Goal: Communication & Community: Answer question/provide support

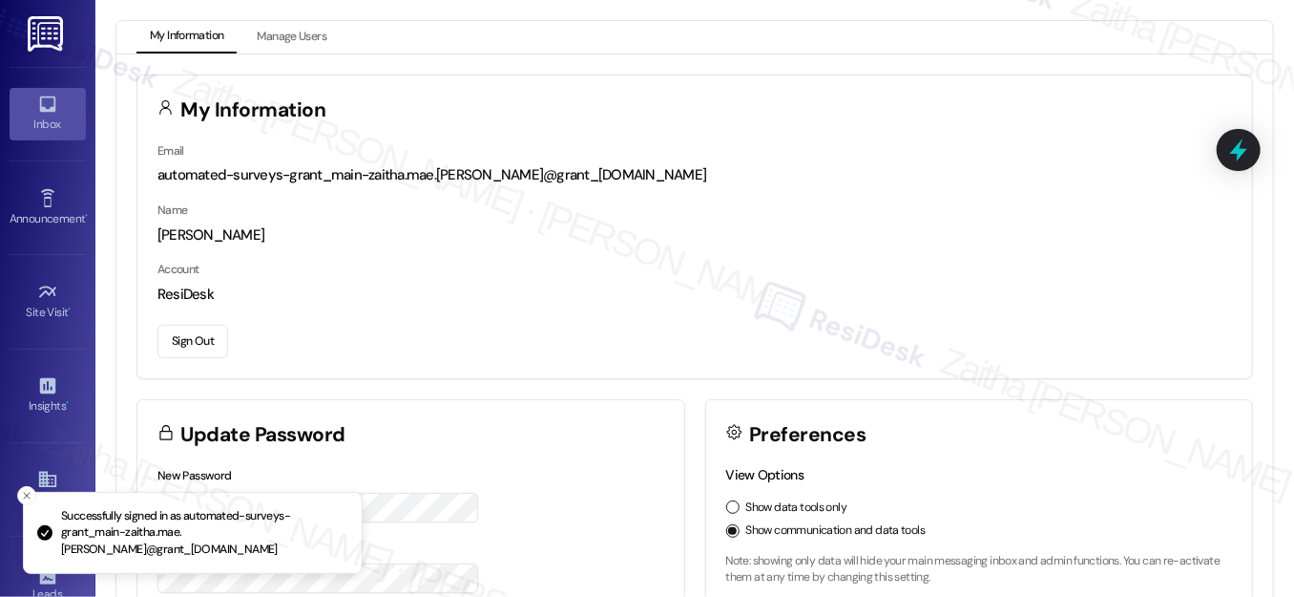
drag, startPoint x: 45, startPoint y: 91, endPoint x: 61, endPoint y: 103, distance: 20.4
click at [44, 91] on link "Inbox" at bounding box center [48, 114] width 76 height 52
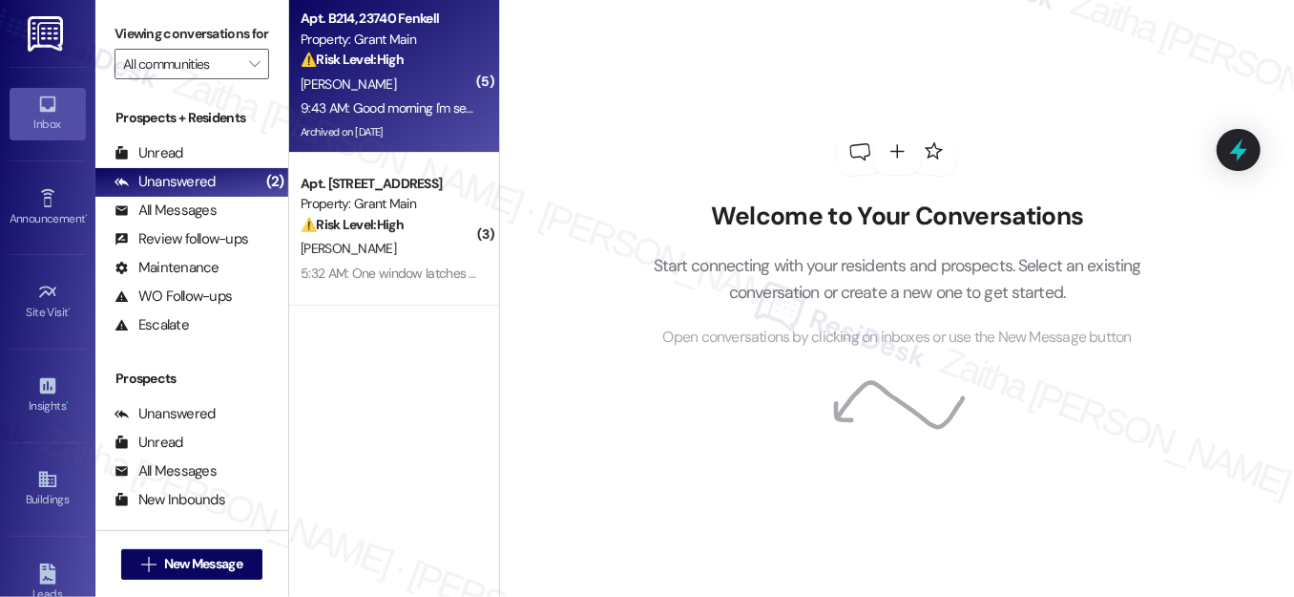
click at [410, 74] on div "[PERSON_NAME]" at bounding box center [389, 85] width 180 height 24
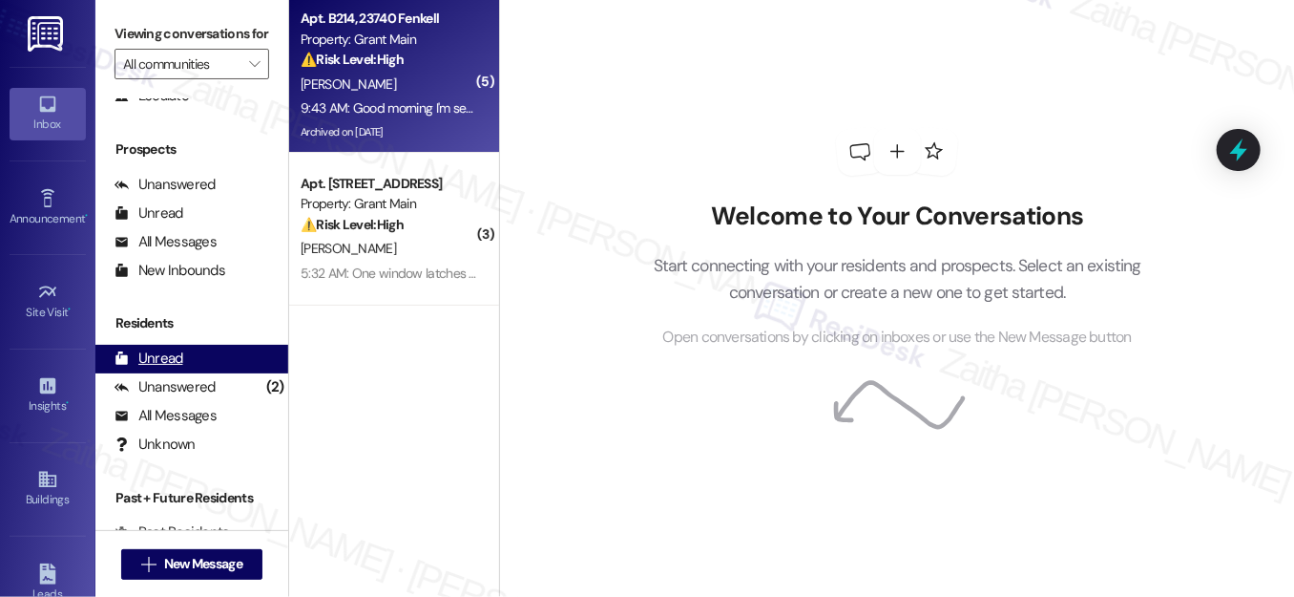
scroll to position [257, 0]
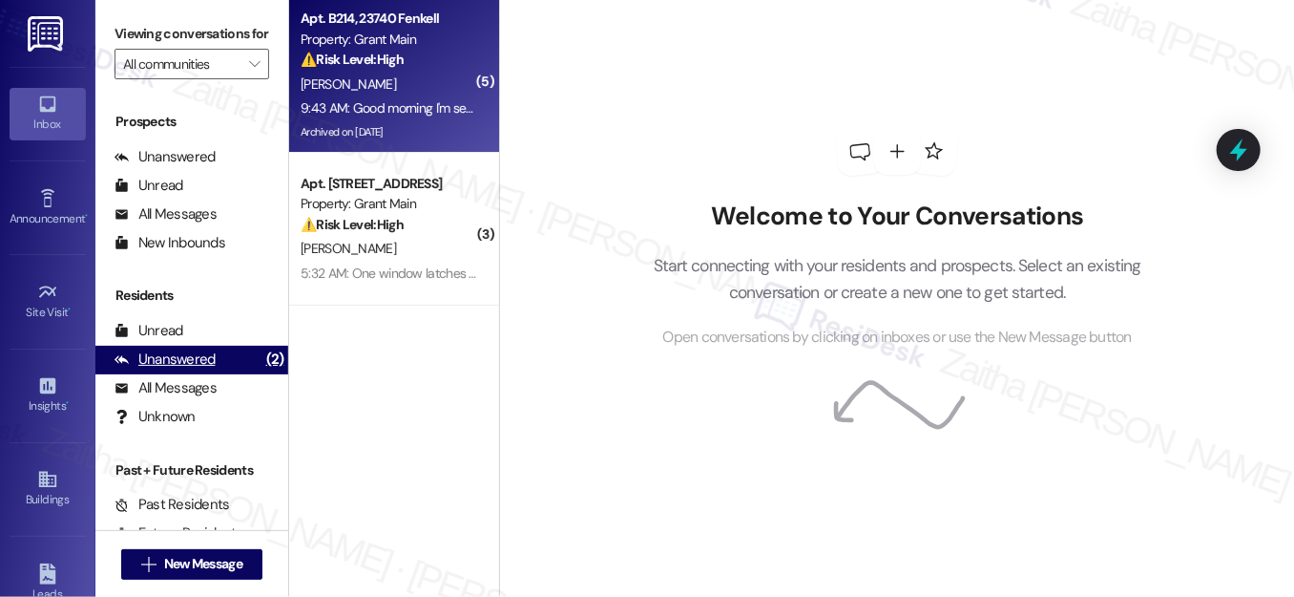
click at [198, 369] on div "Unanswered" at bounding box center [165, 359] width 101 height 20
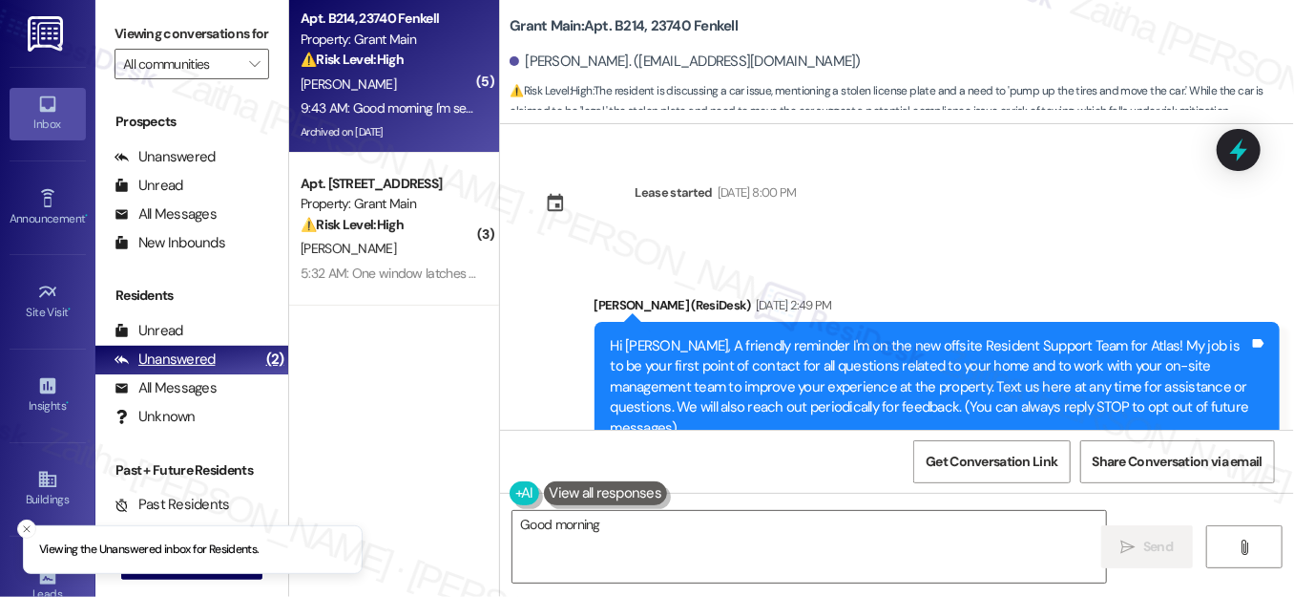
scroll to position [95607, 0]
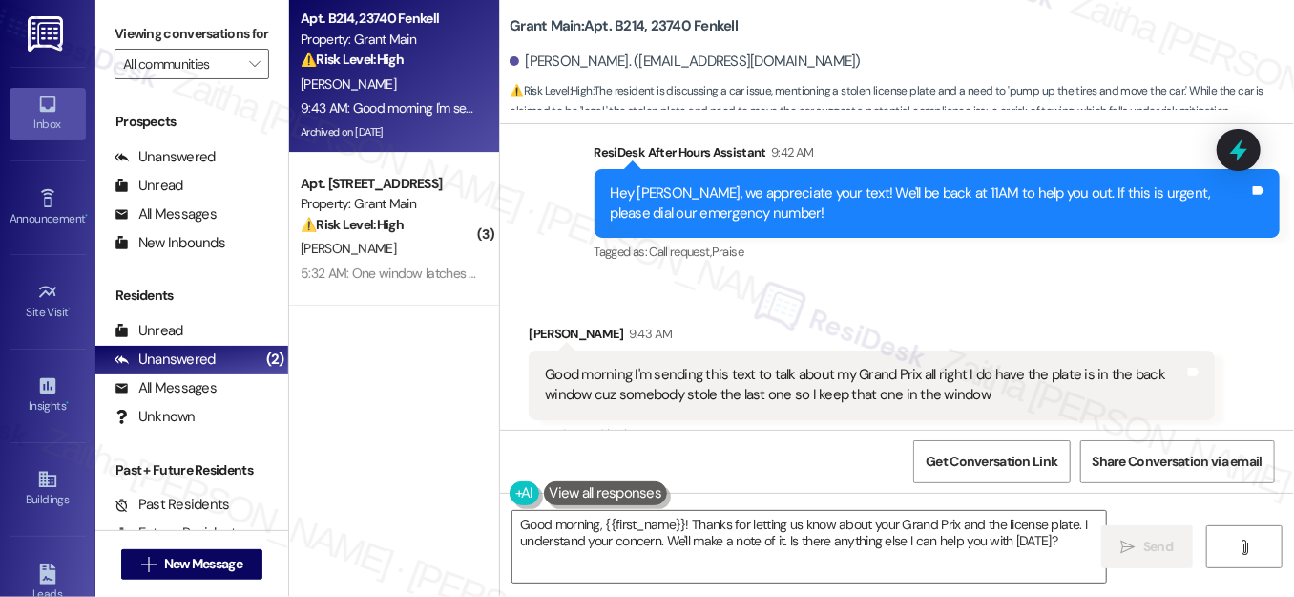
click at [900, 463] on button "Hide Suggestions" at bounding box center [911, 472] width 38 height 19
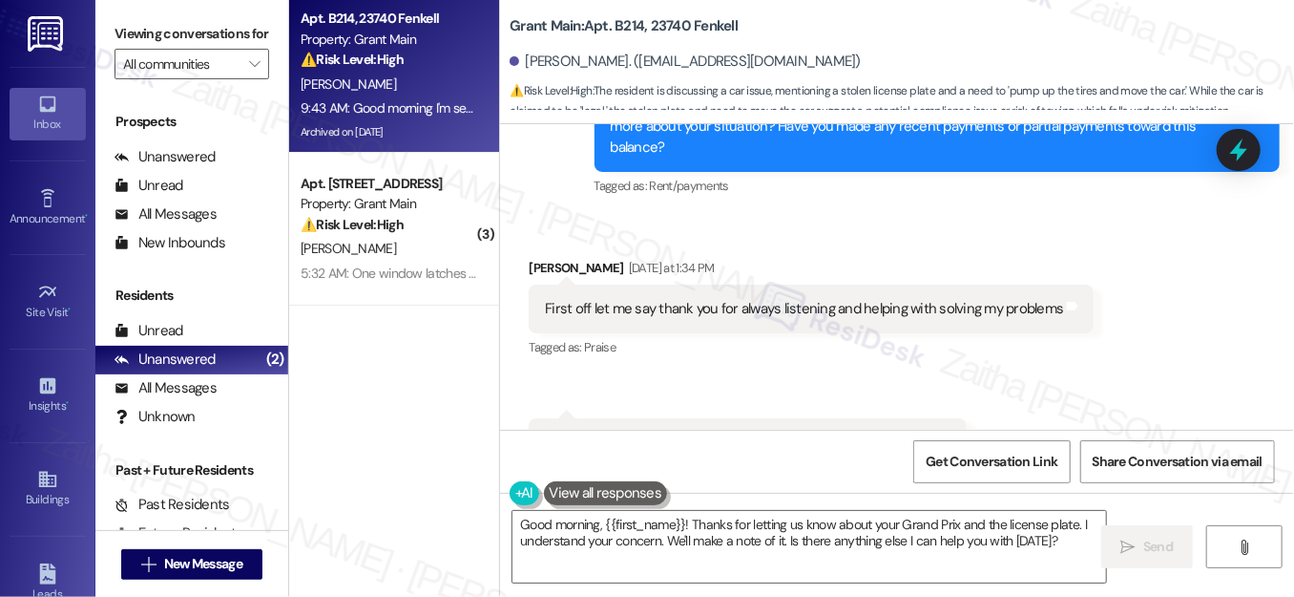
scroll to position [93719, 0]
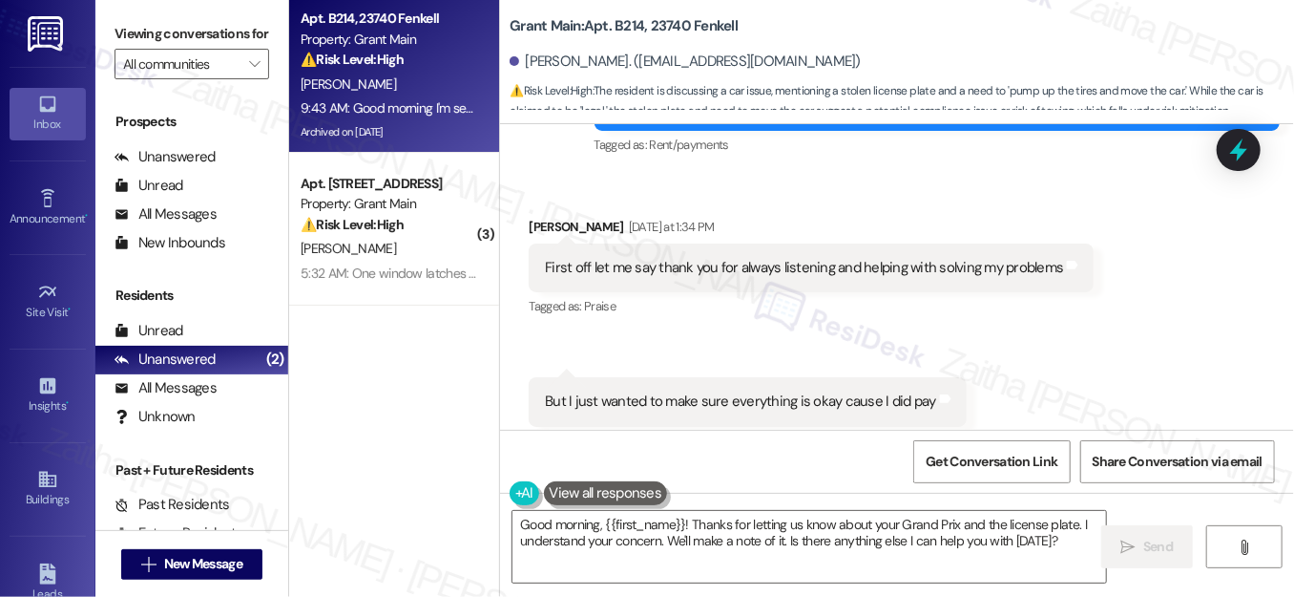
drag, startPoint x: 1020, startPoint y: 343, endPoint x: 1204, endPoint y: 190, distance: 238.6
click at [1204, 190] on div "Received via SMS Keith Haddon Yesterday at 1:34 PM First off let me say thank y…" at bounding box center [897, 389] width 794 height 430
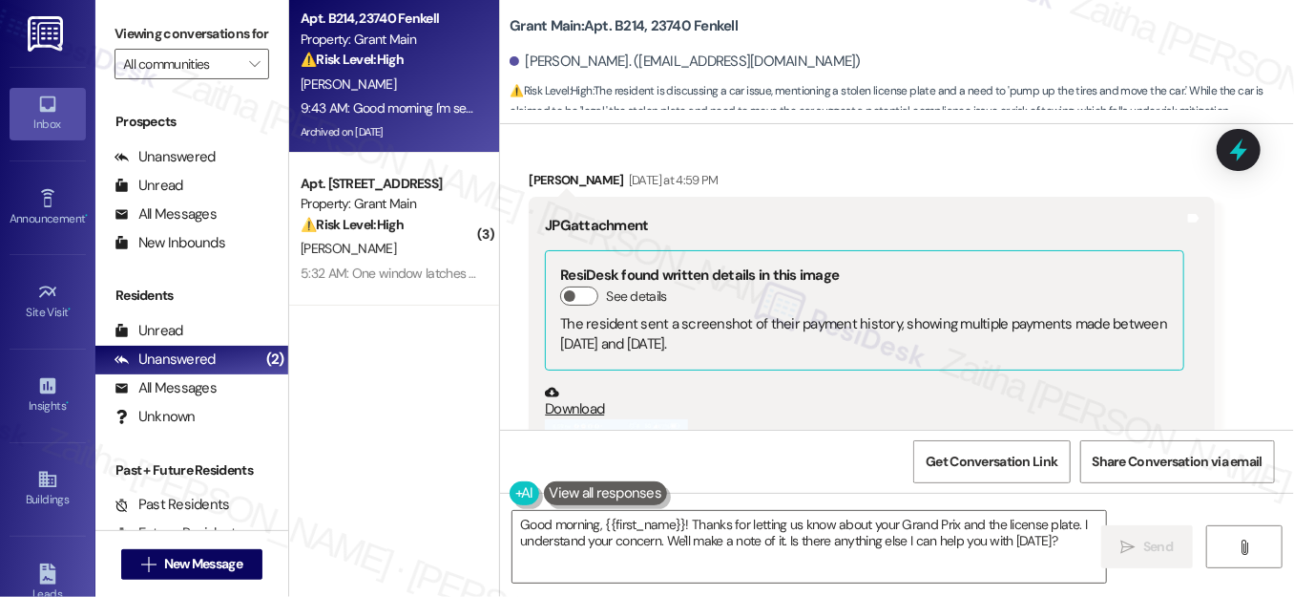
scroll to position [94414, 0]
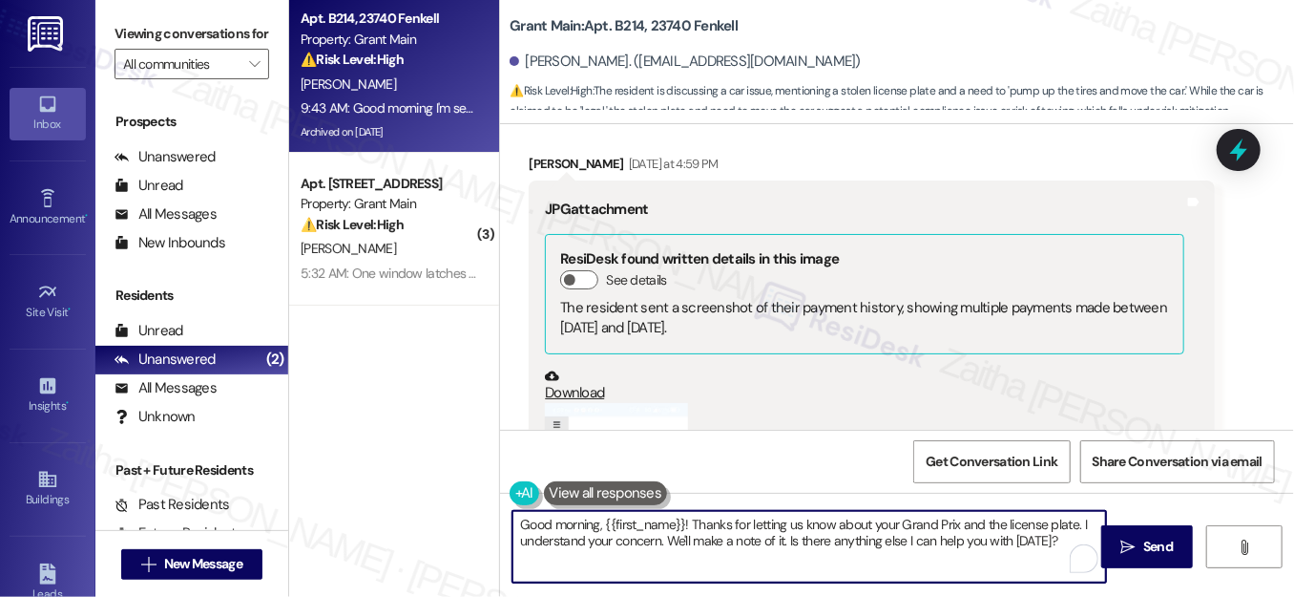
drag, startPoint x: 581, startPoint y: 526, endPoint x: 508, endPoint y: 527, distance: 73.5
click at [512, 527] on div "Good morning, {{first_name}}! Thanks for letting us know about your Grand Prix …" at bounding box center [810, 547] width 596 height 74
click at [597, 403] on button "Zoom image" at bounding box center [616, 566] width 143 height 326
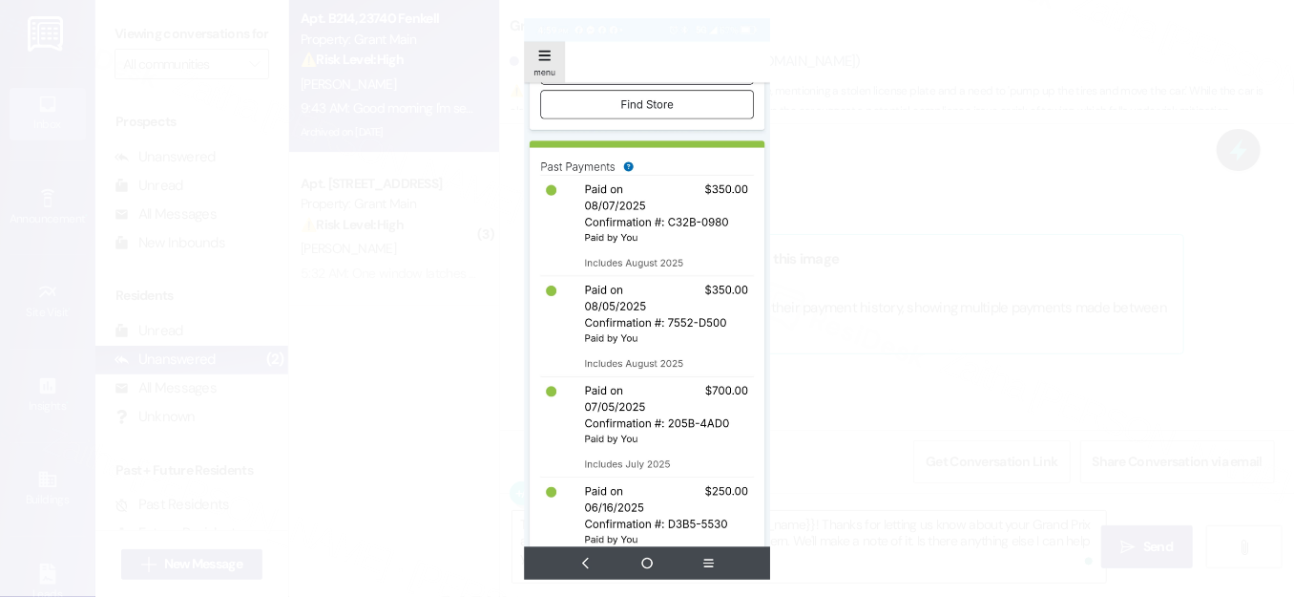
click at [939, 312] on button "Unzoom image" at bounding box center [647, 298] width 1294 height 597
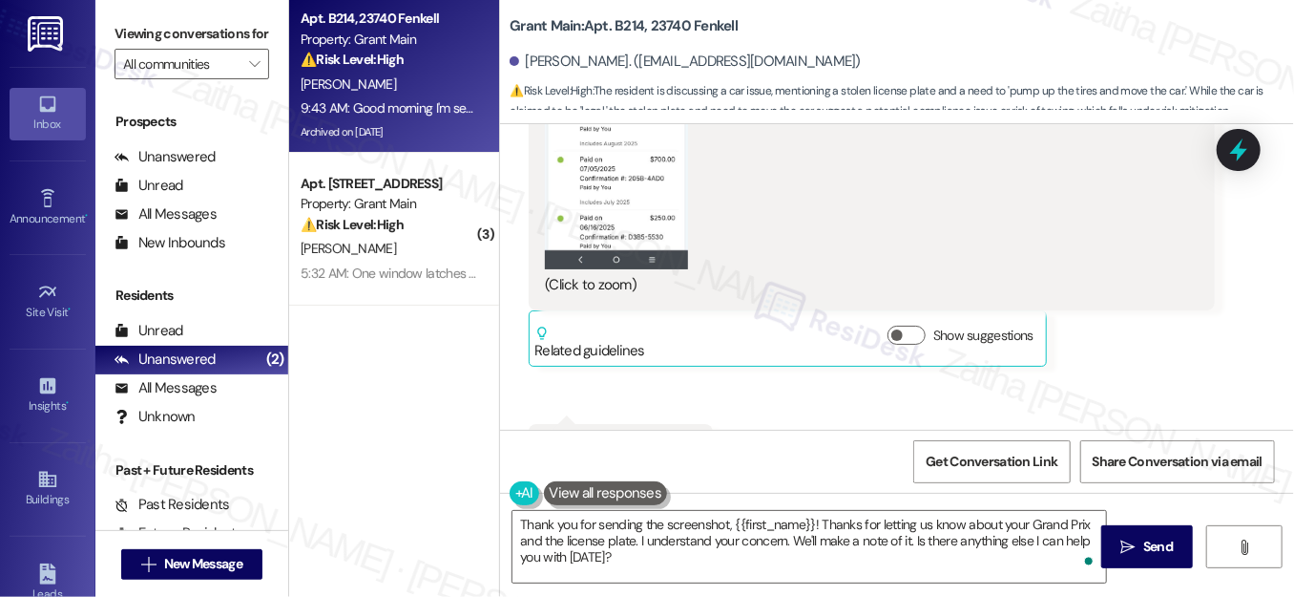
scroll to position [95108, 0]
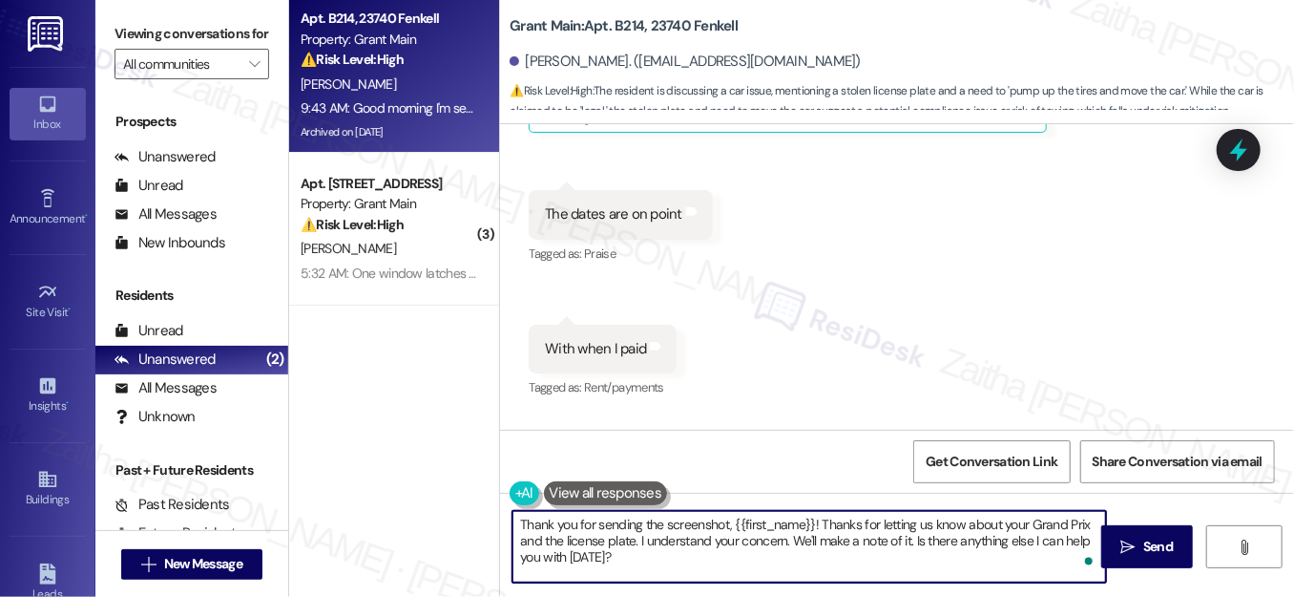
click at [685, 520] on textarea "Thank you for sending the screenshot, {{first_name}}! Thanks for letting us kno…" at bounding box center [810, 547] width 594 height 72
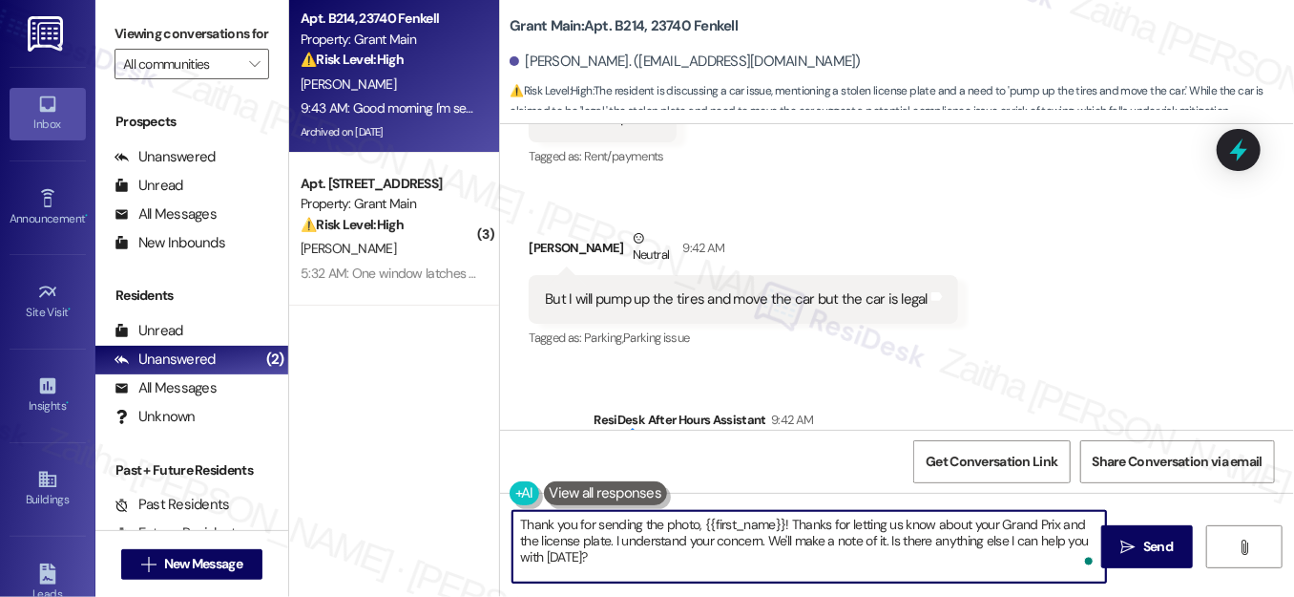
scroll to position [95369, 0]
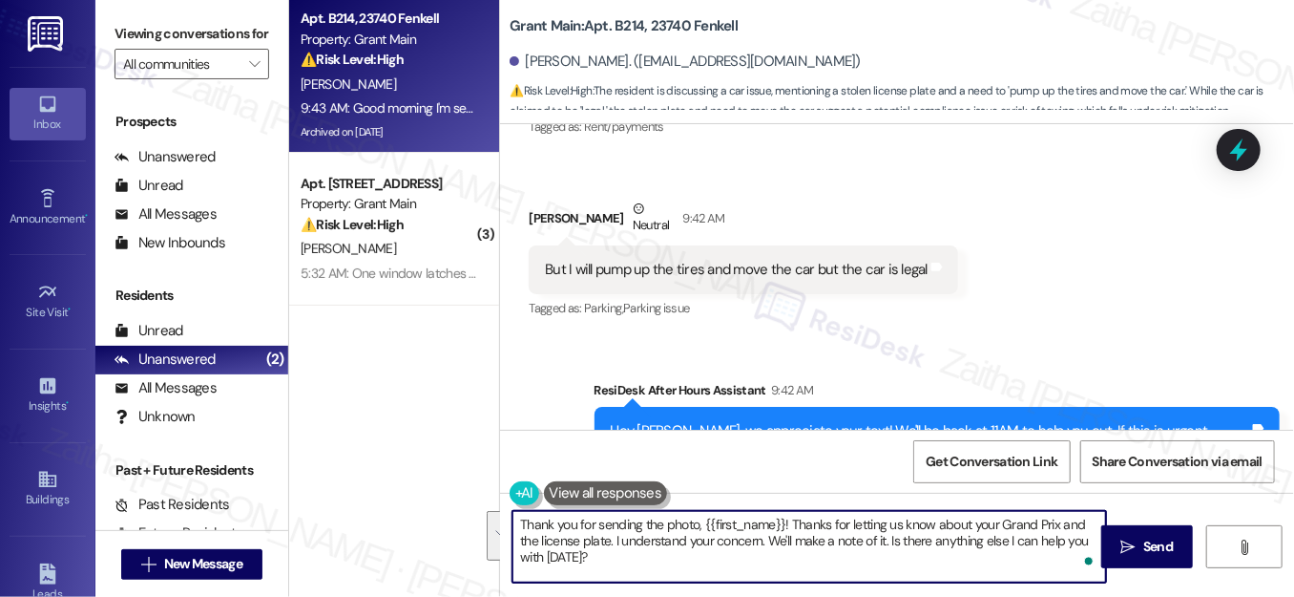
drag, startPoint x: 788, startPoint y: 520, endPoint x: 799, endPoint y: 558, distance: 39.9
click at [799, 558] on textarea "Thank you for sending the photo, {{first_name}}! Thanks for letting us know abo…" at bounding box center [810, 547] width 594 height 72
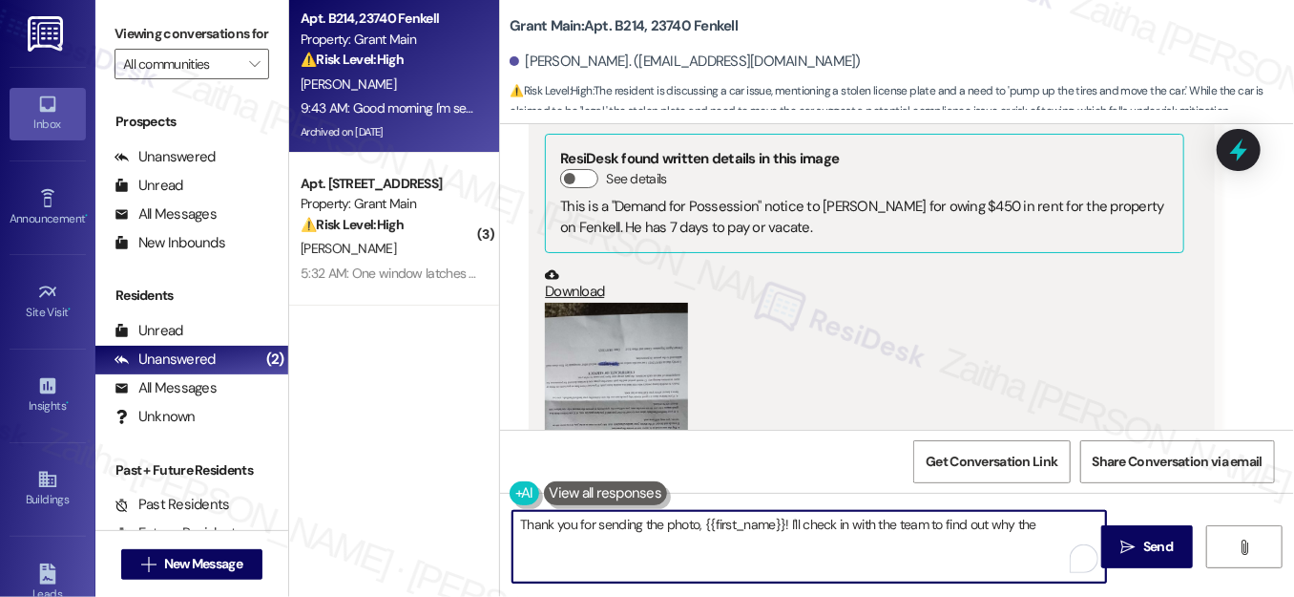
scroll to position [92852, 0]
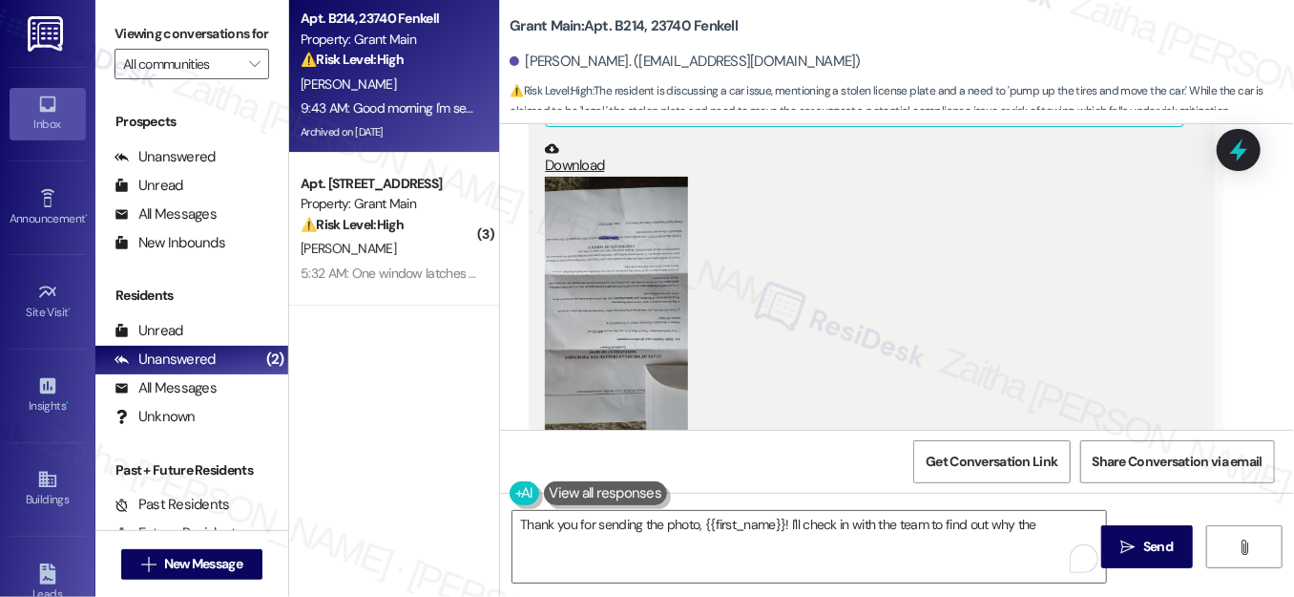
click at [903, 515] on button "Hide Suggestions" at bounding box center [911, 524] width 38 height 19
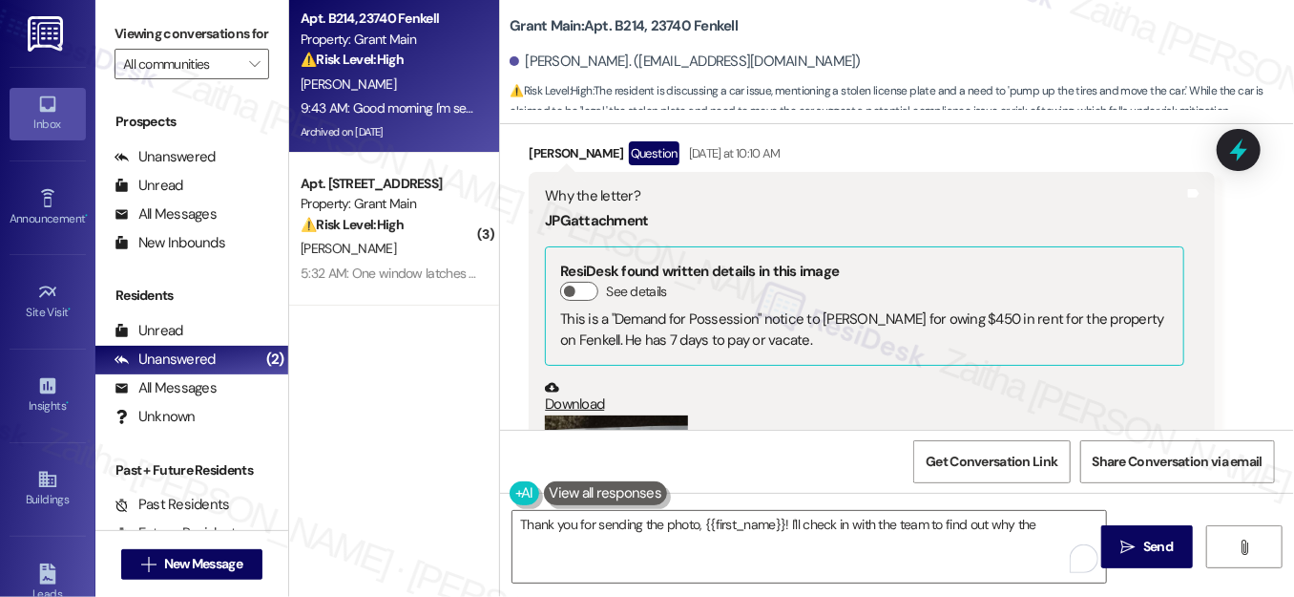
scroll to position [92678, 0]
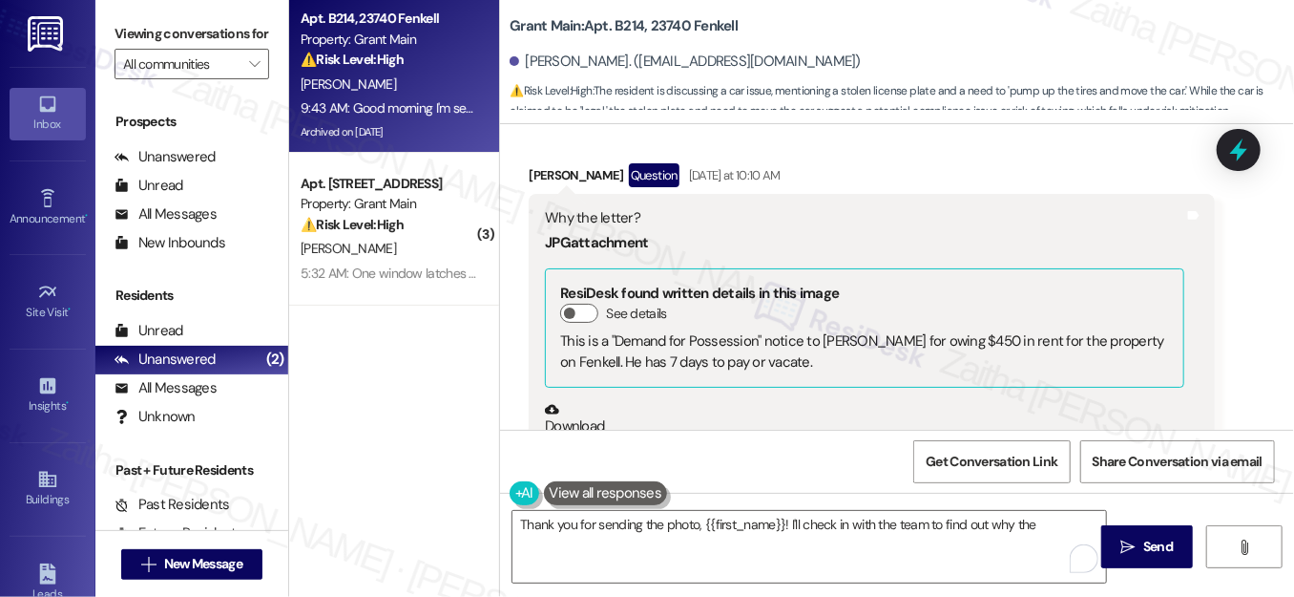
click at [611, 437] on button "Zoom image" at bounding box center [616, 564] width 143 height 255
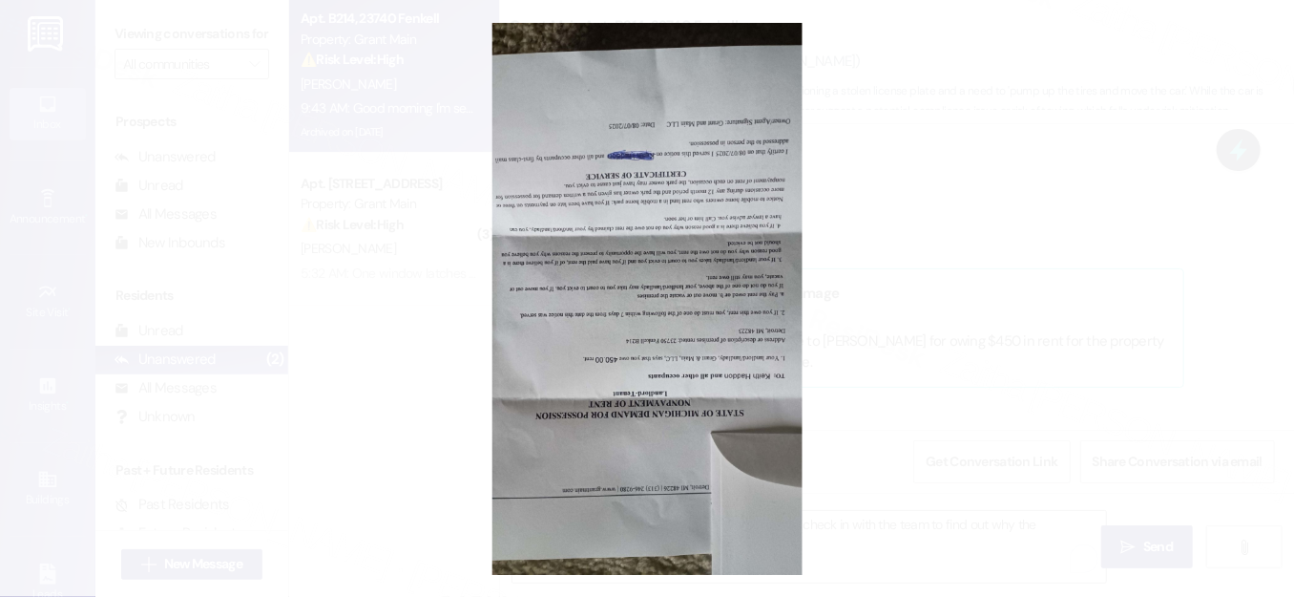
click at [969, 261] on button "Unzoom image" at bounding box center [647, 298] width 1294 height 597
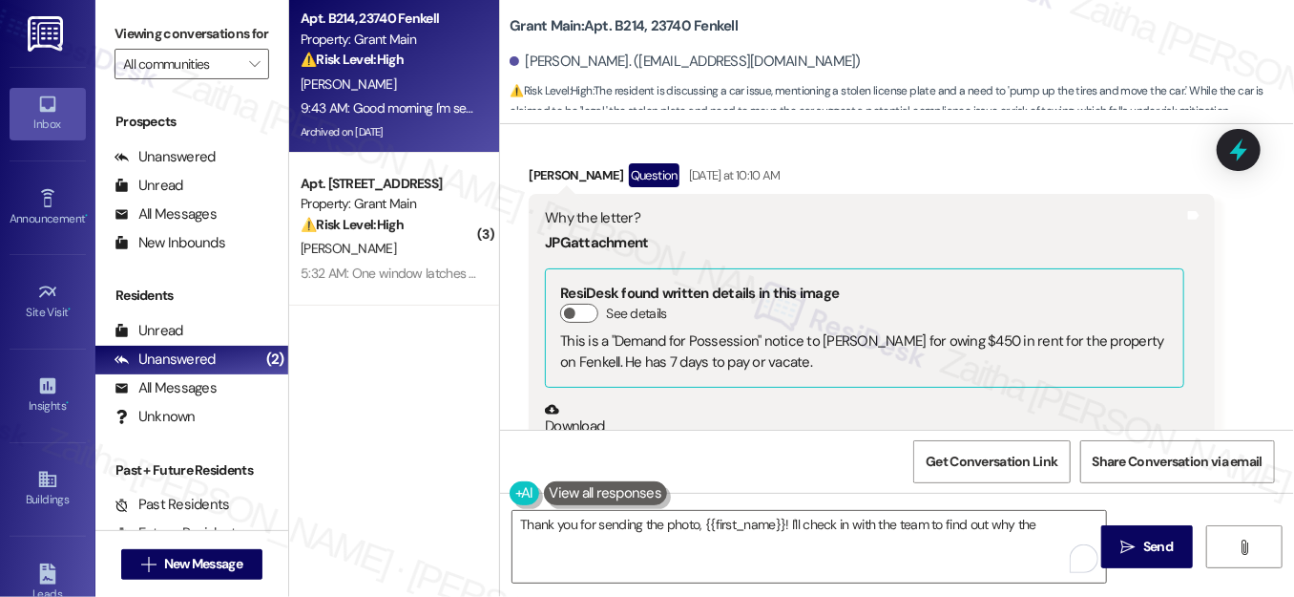
scroll to position [92505, 0]
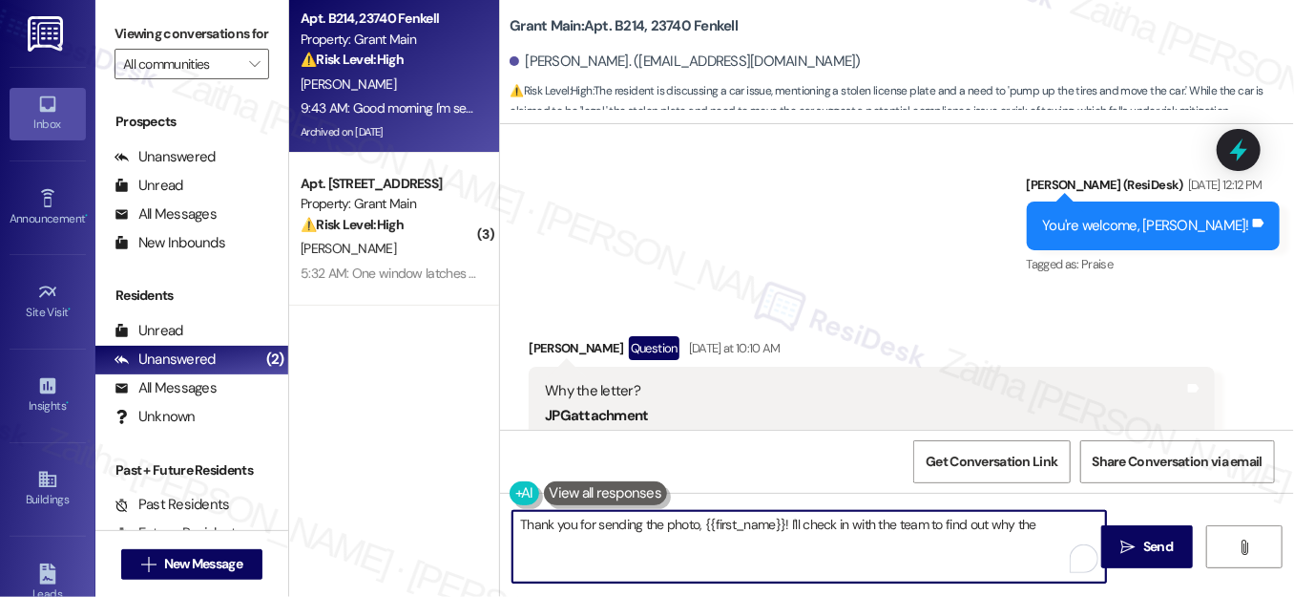
click at [1048, 523] on textarea "Thank you for sending the photo, {{first_name}}! I'll check in with the team to…" at bounding box center [810, 547] width 594 height 72
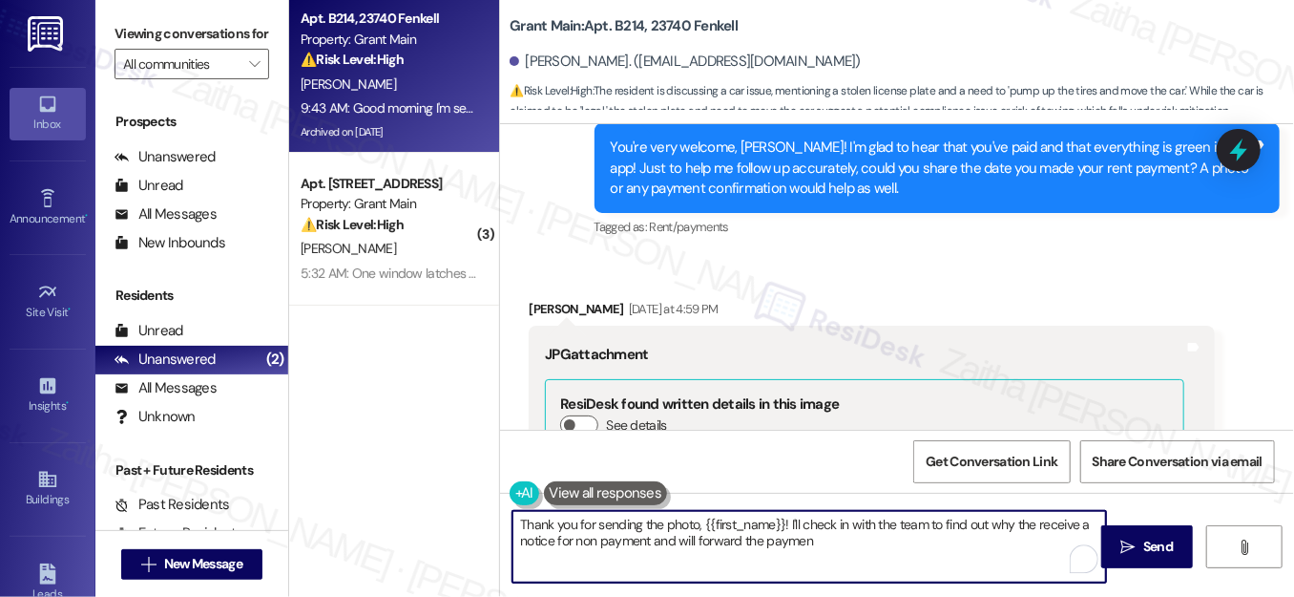
scroll to position [94241, 0]
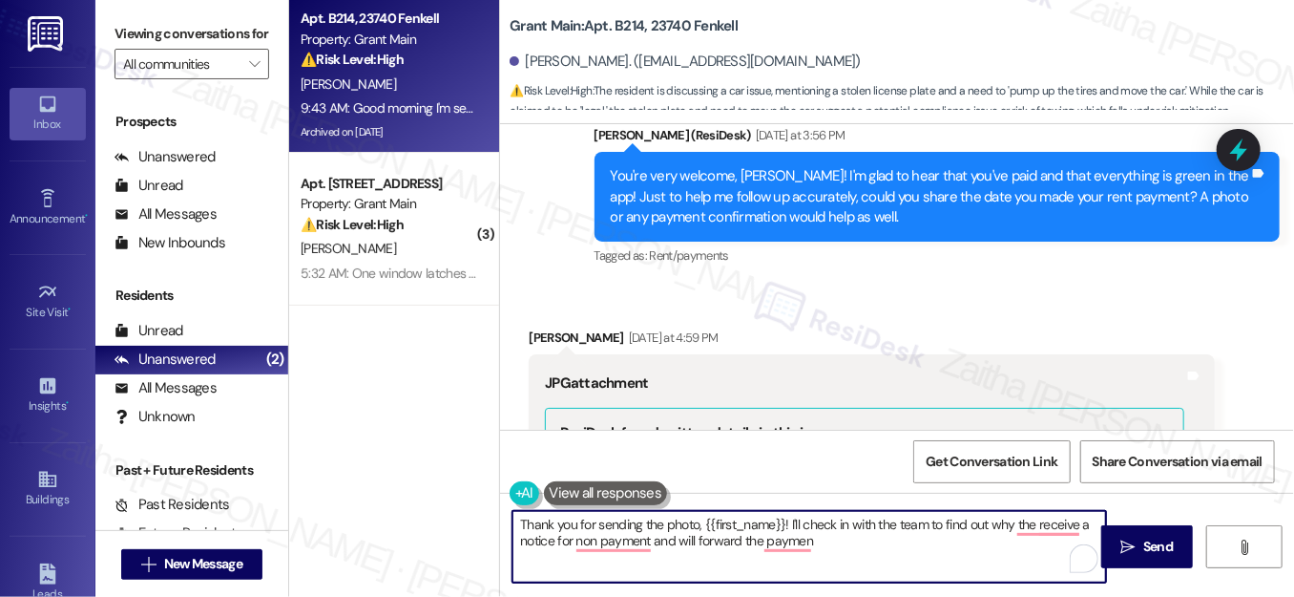
click at [678, 521] on textarea "Thank you for sending the photo, {{first_name}}! I'll check in with the team to…" at bounding box center [810, 547] width 594 height 72
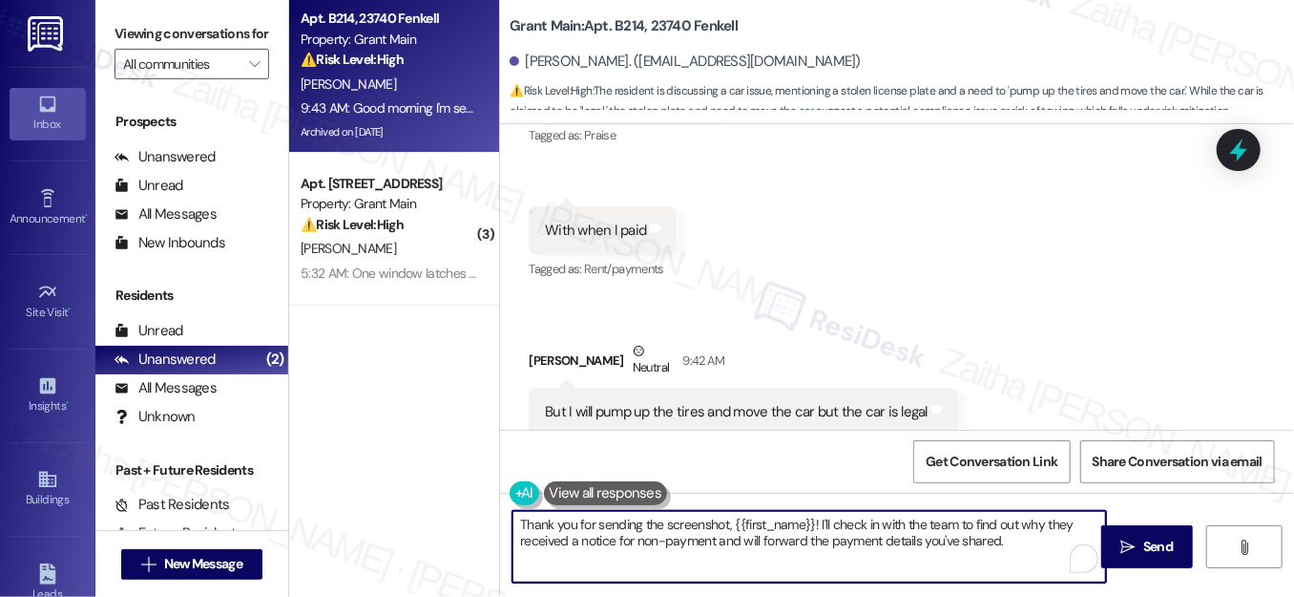
scroll to position [95369, 0]
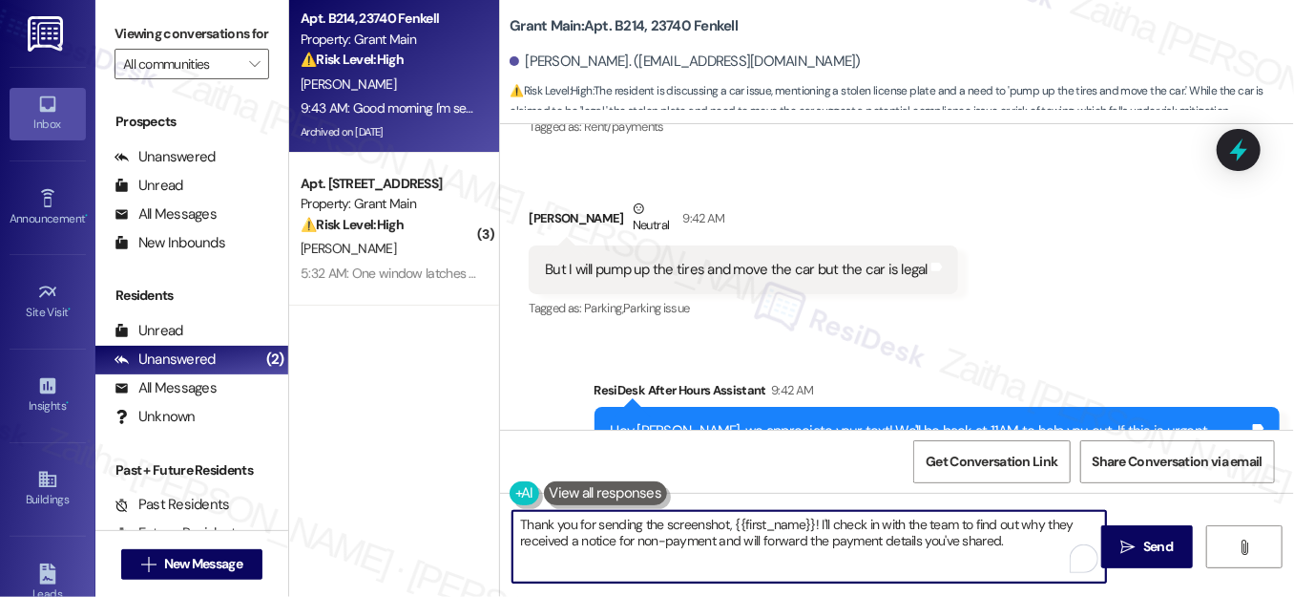
type textarea "Thank you for sending the screenshot, {{first_name}}! I'll check in with the te…"
click at [615, 490] on button at bounding box center [606, 493] width 124 height 24
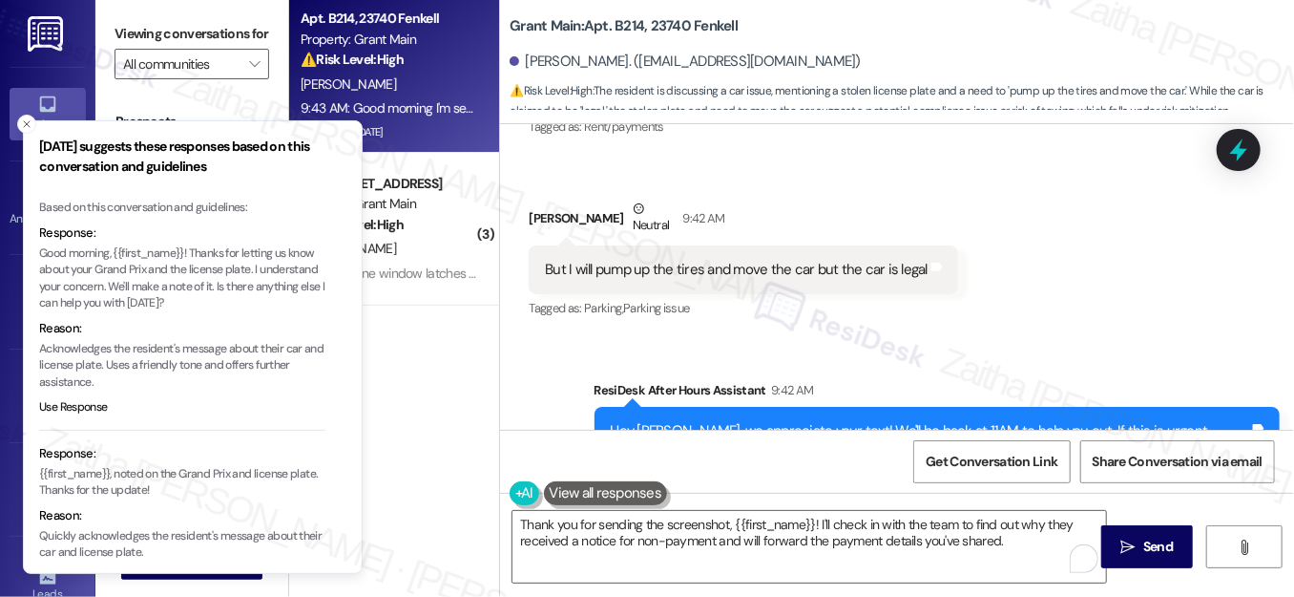
click at [192, 248] on p "Good morning, {{first_name}}! Thanks for letting us know about your Grand Prix …" at bounding box center [182, 278] width 286 height 67
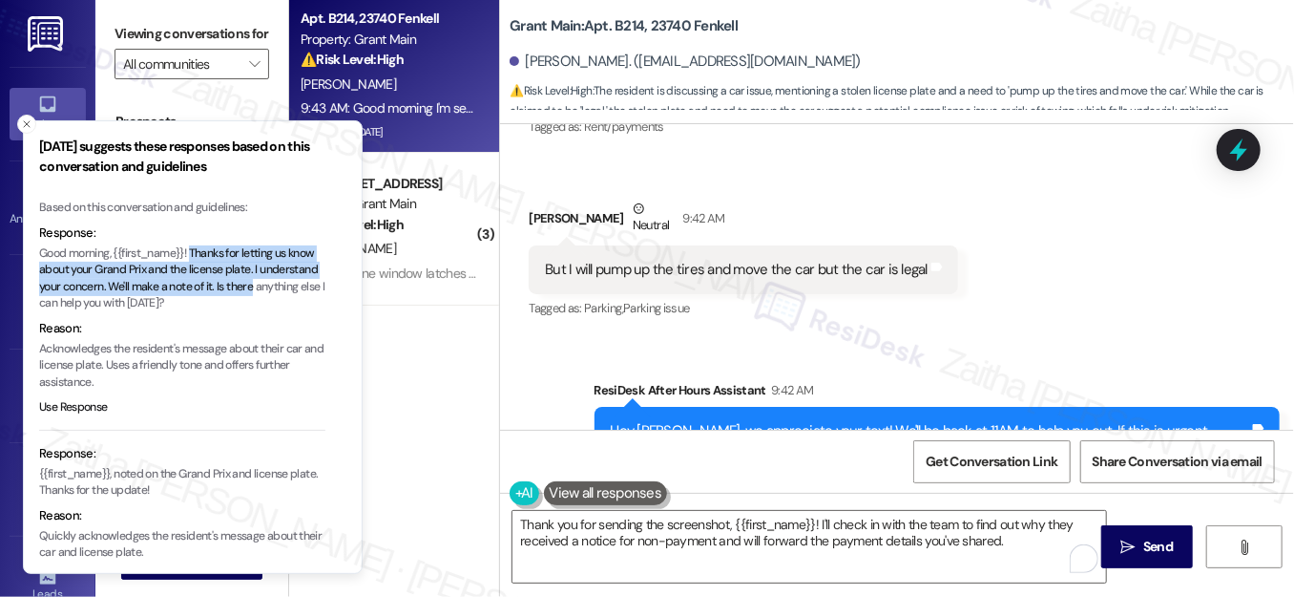
drag, startPoint x: 192, startPoint y: 248, endPoint x: 304, endPoint y: 284, distance: 117.4
click at [304, 284] on p "Good morning, {{first_name}}! Thanks for letting us know about your Grand Prix …" at bounding box center [182, 278] width 286 height 67
copy p "Thanks for letting us know about your Grand Prix and the license plate. I under…"
click at [28, 120] on icon "Close toast" at bounding box center [26, 123] width 11 height 11
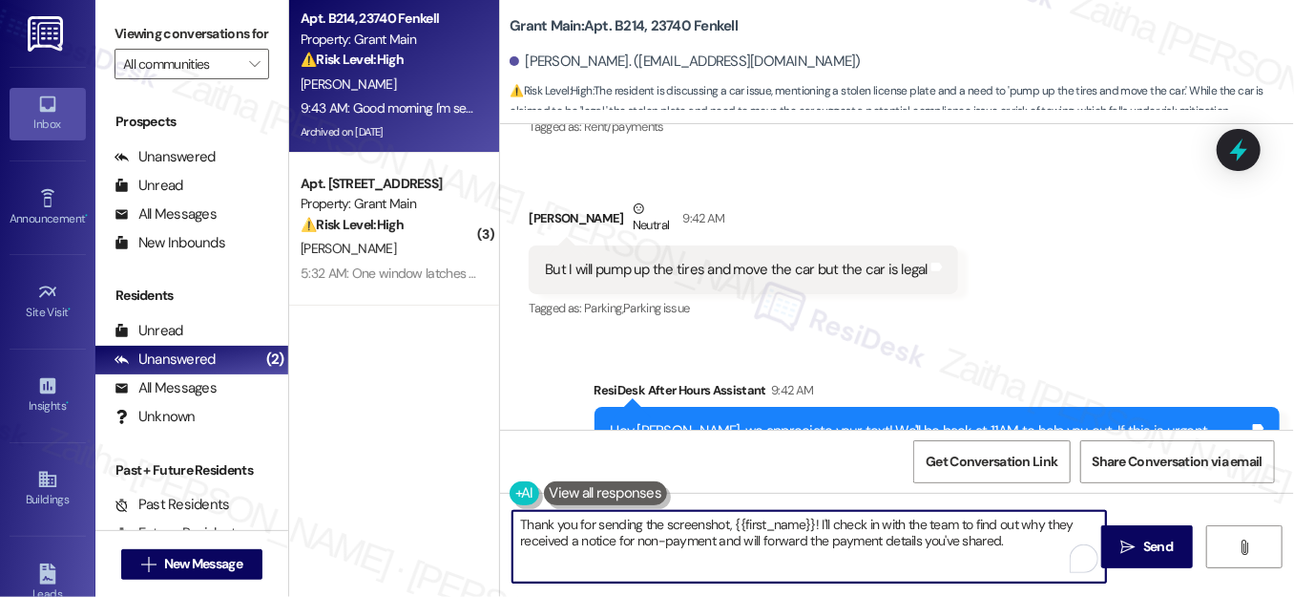
click at [1005, 538] on textarea "Thank you for sending the screenshot, {{first_name}}! I'll check in with the te…" at bounding box center [810, 547] width 594 height 72
paste textarea "Thanks for letting us know about your Grand Prix and the license plate. I'll sh…"
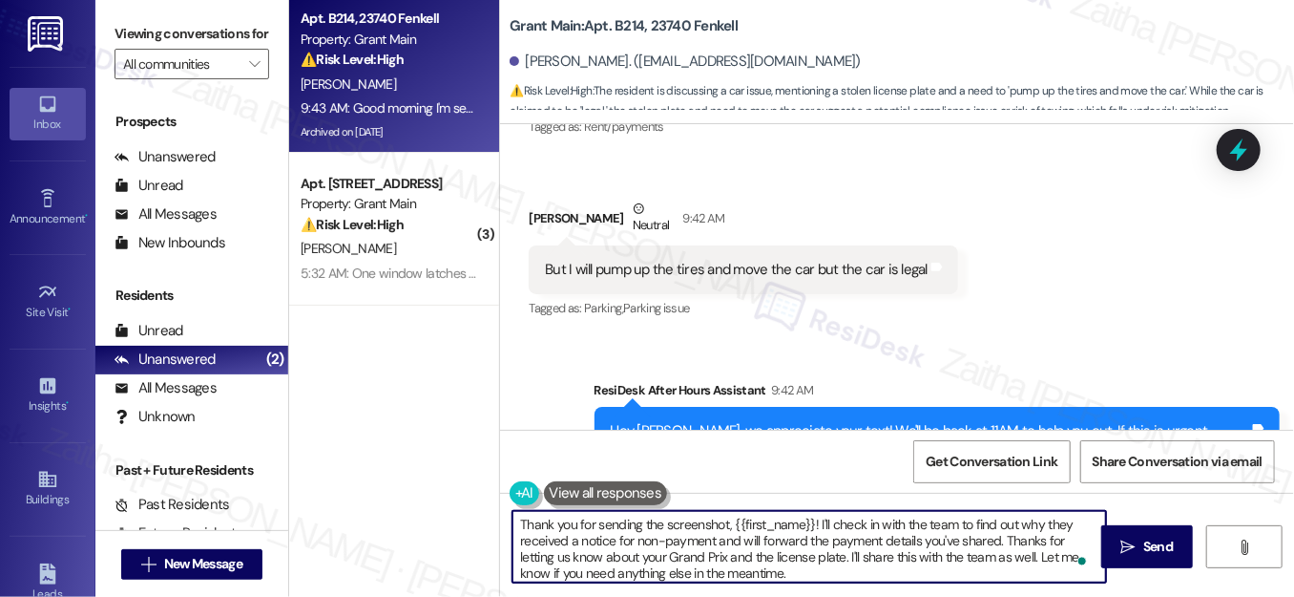
type textarea "Thank you for sending the screenshot, {{first_name}}! I'll check in with the te…"
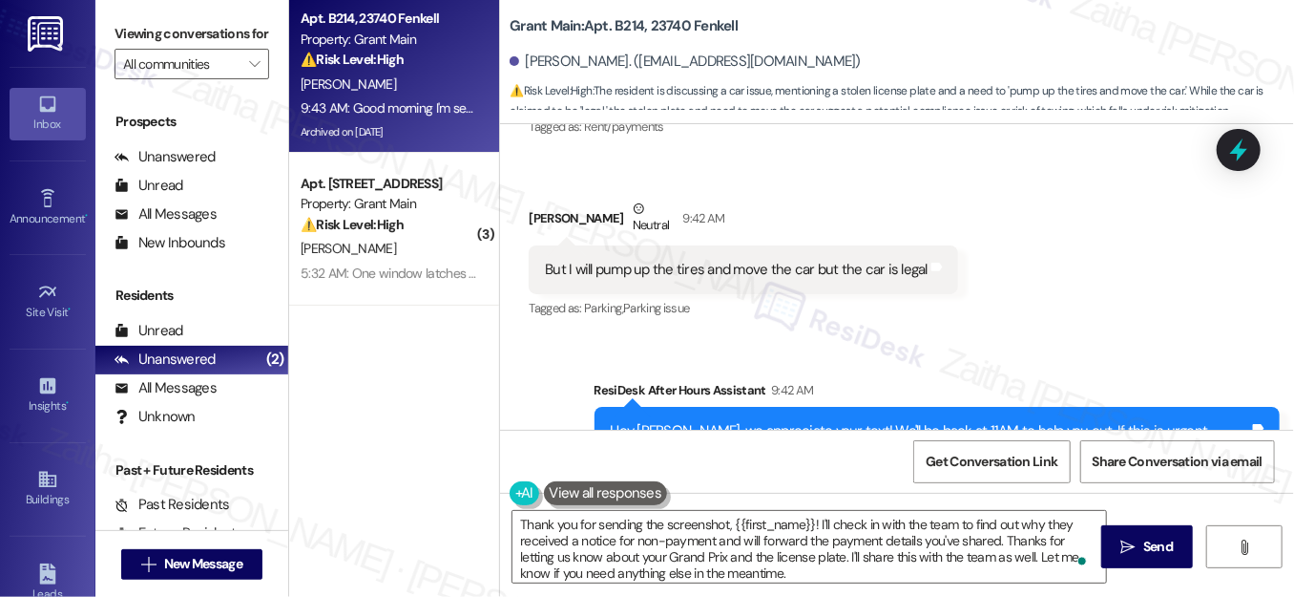
drag, startPoint x: 539, startPoint y: 281, endPoint x: 1038, endPoint y: 317, distance: 499.6
copy div "Good morning I'm sending this text to talk about my Grand Prix all right I do h…"
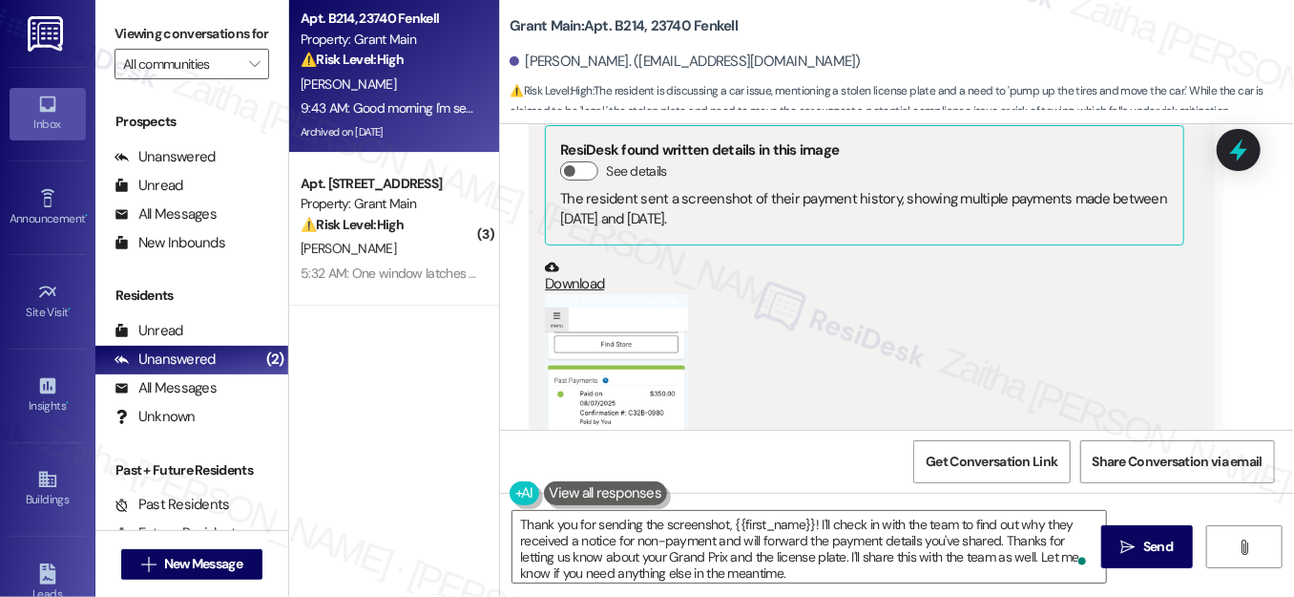
scroll to position [94501, 0]
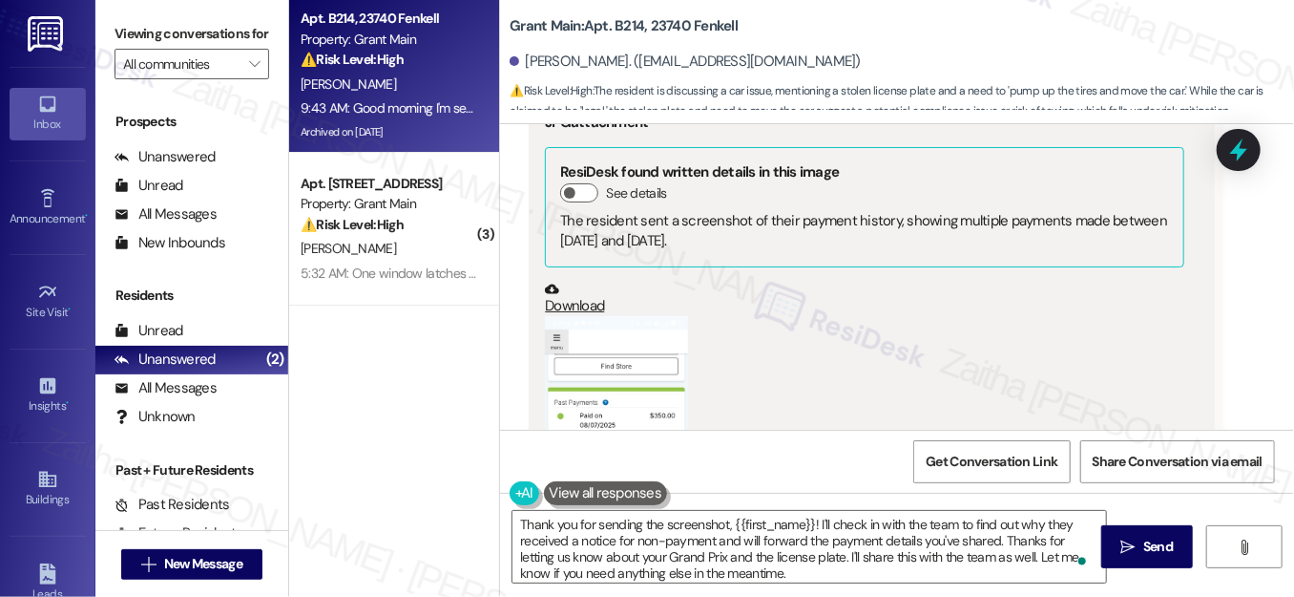
click at [582, 316] on button "Zoom image" at bounding box center [616, 479] width 143 height 326
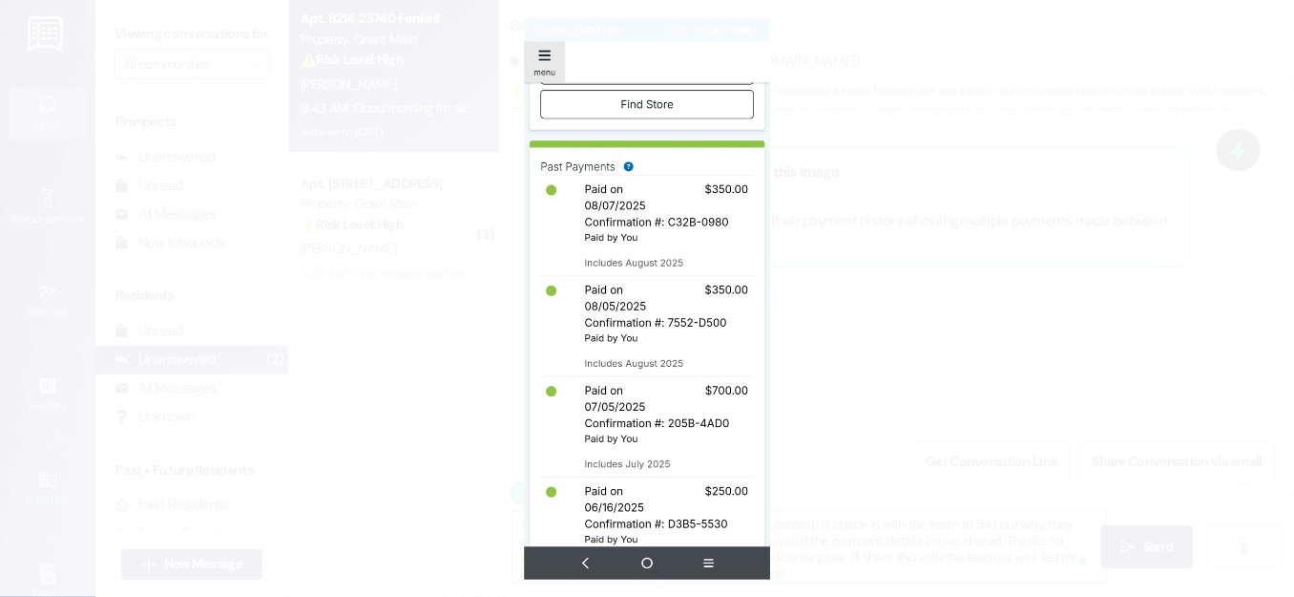
click at [987, 307] on button "Unzoom image" at bounding box center [647, 298] width 1294 height 597
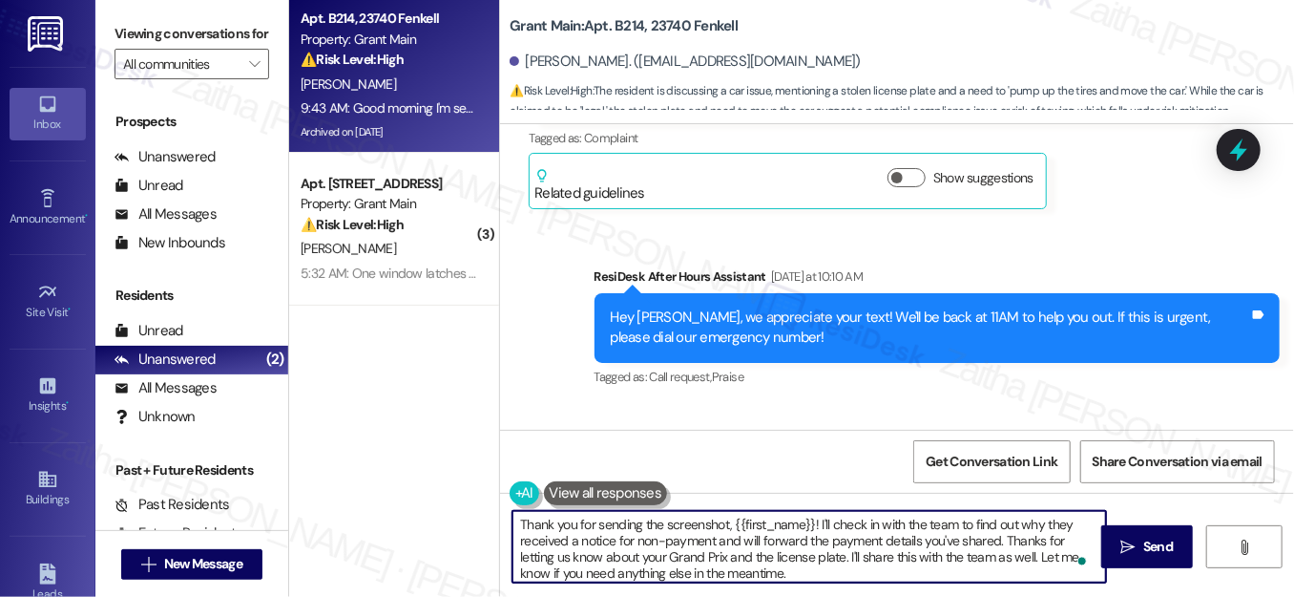
scroll to position [5, 0]
drag, startPoint x: 517, startPoint y: 523, endPoint x: 802, endPoint y: 574, distance: 288.9
click at [802, 574] on textarea "Thank you for sending the screenshot, {{first_name}}! I'll check in with the te…" at bounding box center [810, 547] width 594 height 72
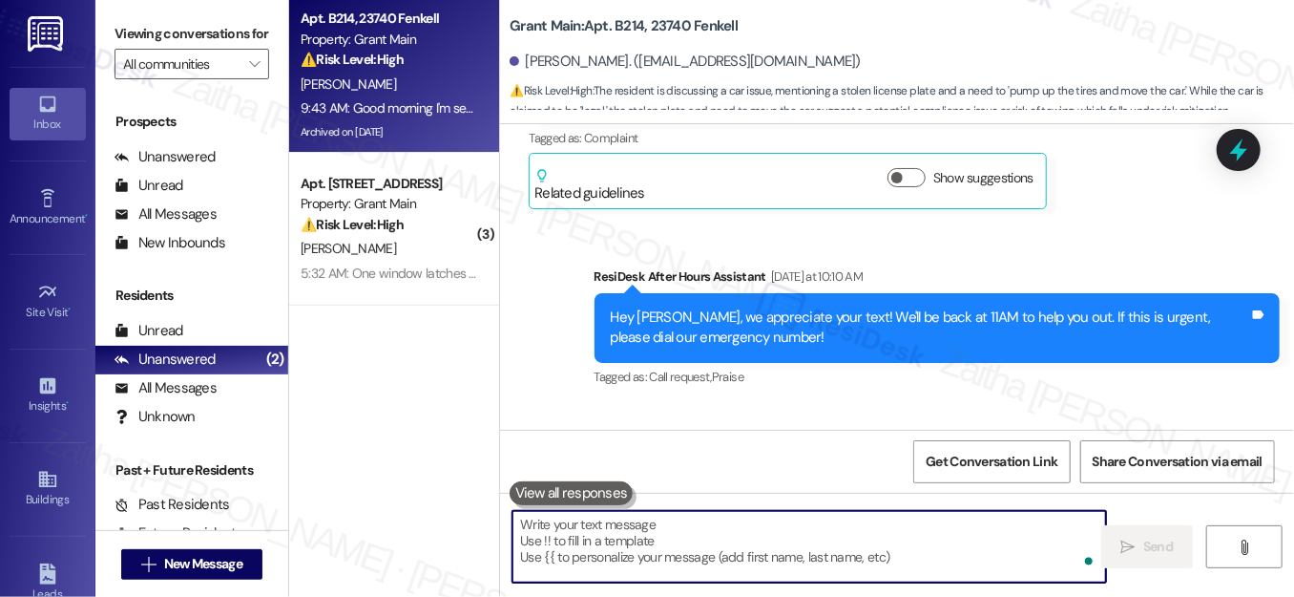
scroll to position [0, 0]
click at [539, 519] on textarea "To enrich screen reader interactions, please activate Accessibility in Grammarl…" at bounding box center [810, 547] width 594 height 72
paste textarea "Thanks for the screenshot, {{first_name}}! I’ll check with the team about the n…"
type textarea "Thanks for the screenshot, {{first_name}}! I’ll check with the team about the n…"
paste textarea "Thanks for the screenshot, {{first_name}}! I’ll check with the team about the n…"
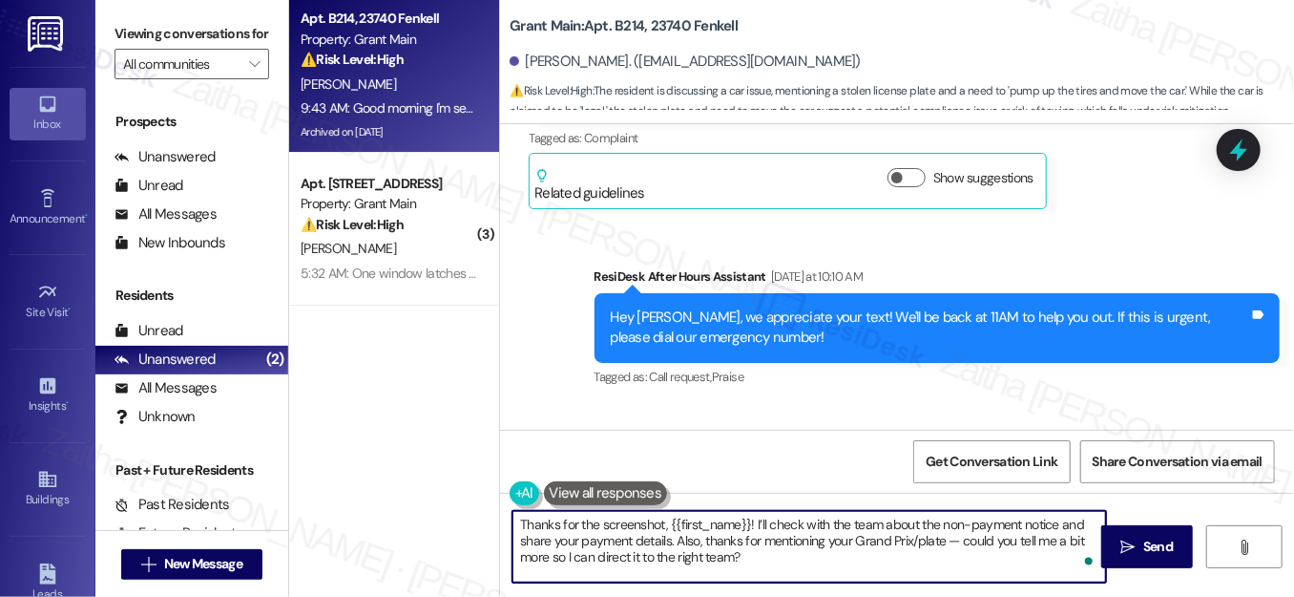
click at [953, 539] on textarea "Thanks for the screenshot, {{first_name}}! I’ll check with the team about the n…" at bounding box center [810, 547] width 594 height 72
click at [1004, 541] on textarea "Thanks for the screenshot, {{first_name}}! I’ll check with the team about the n…" at bounding box center [810, 547] width 594 height 72
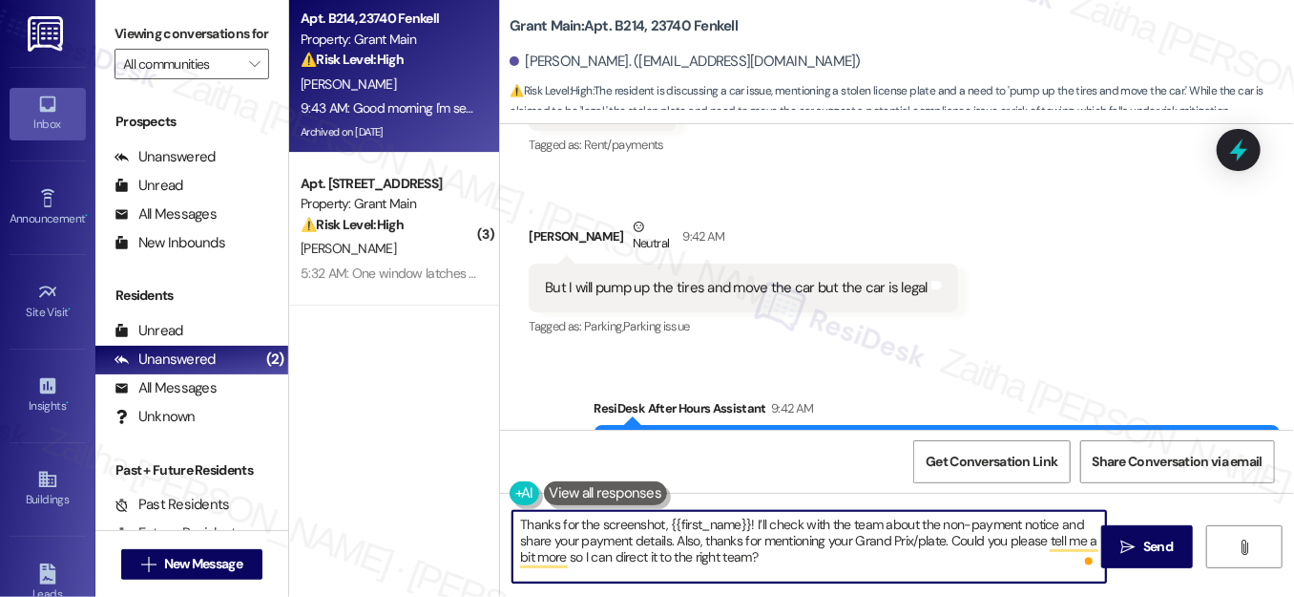
scroll to position [95369, 0]
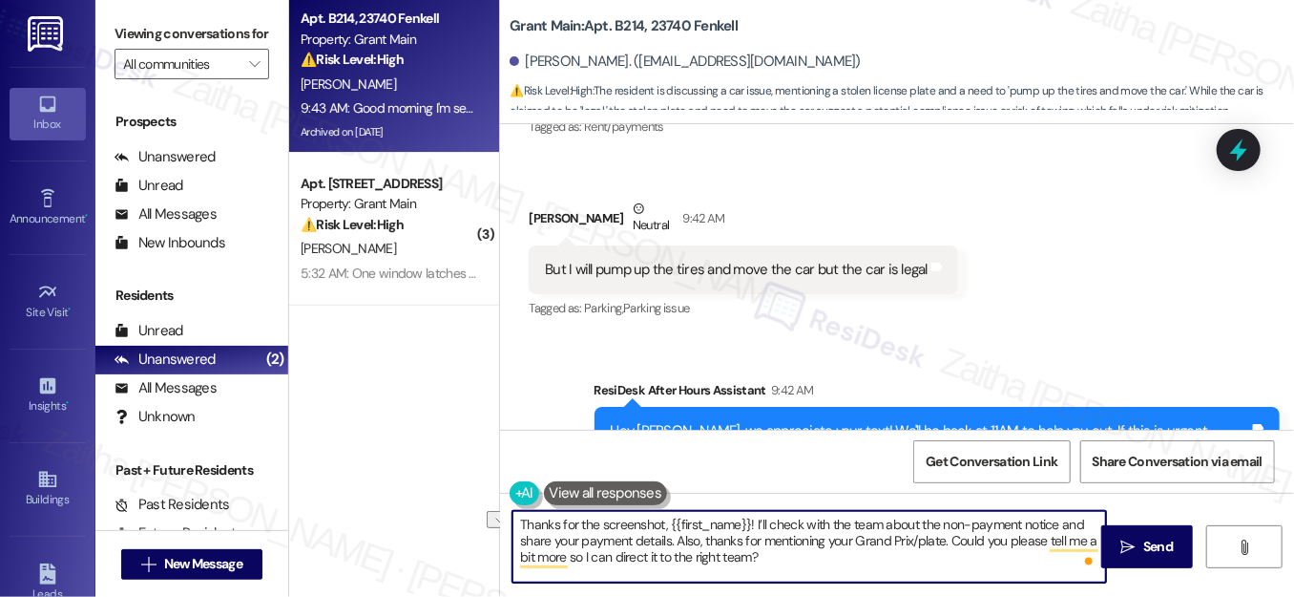
drag, startPoint x: 612, startPoint y: 557, endPoint x: 814, endPoint y: 559, distance: 202.4
click at [814, 559] on textarea "Thanks for the screenshot, {{first_name}}! I’ll check with the team about the n…" at bounding box center [810, 547] width 594 height 72
type textarea "Thanks for the screenshot, {{first_name}}! I’ll check with the team about the n…"
click at [1140, 538] on span "Send" at bounding box center [1158, 546] width 37 height 20
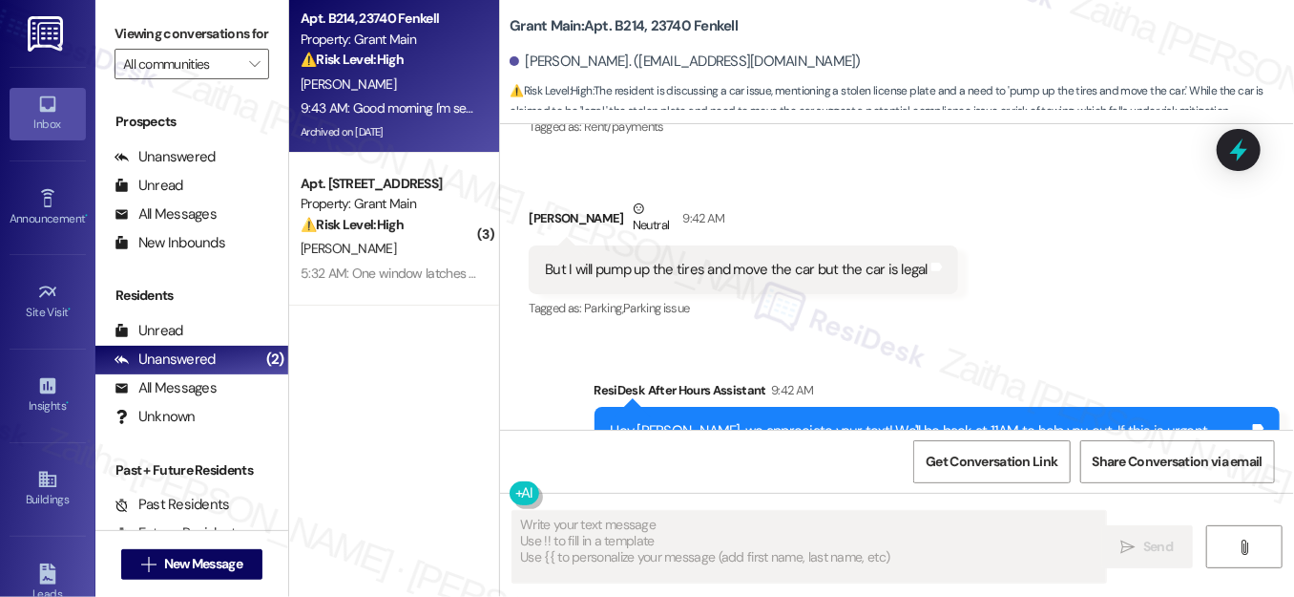
type textarea "Fetching suggested responses. Please feel free to read through the conversation…"
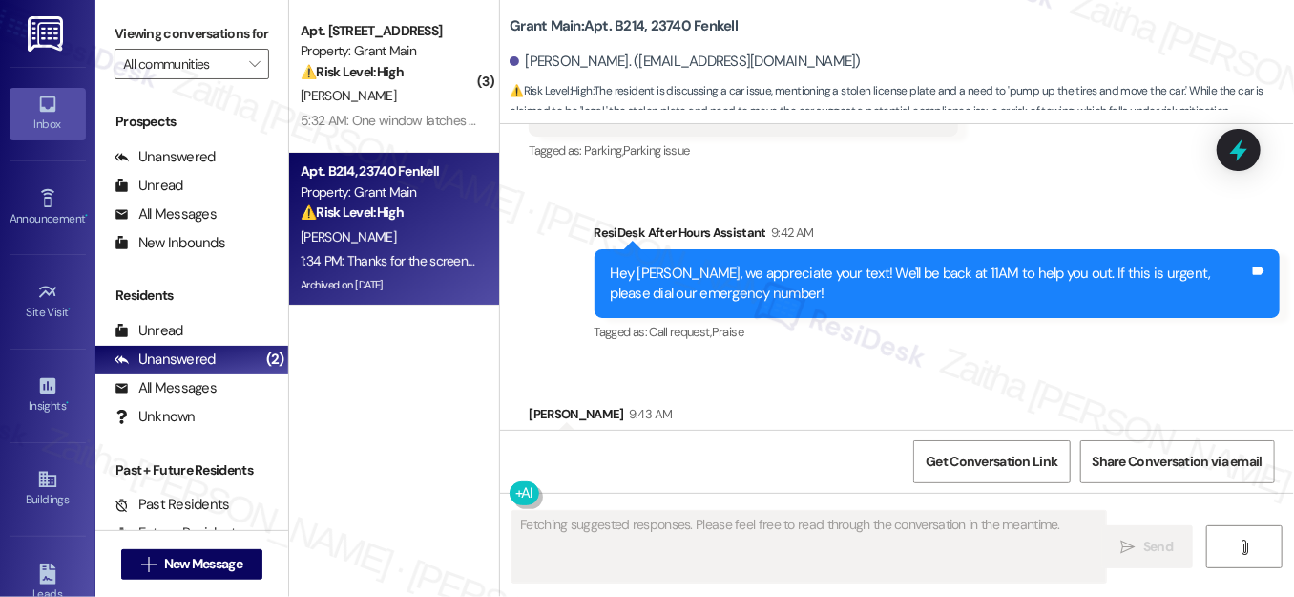
scroll to position [95542, 0]
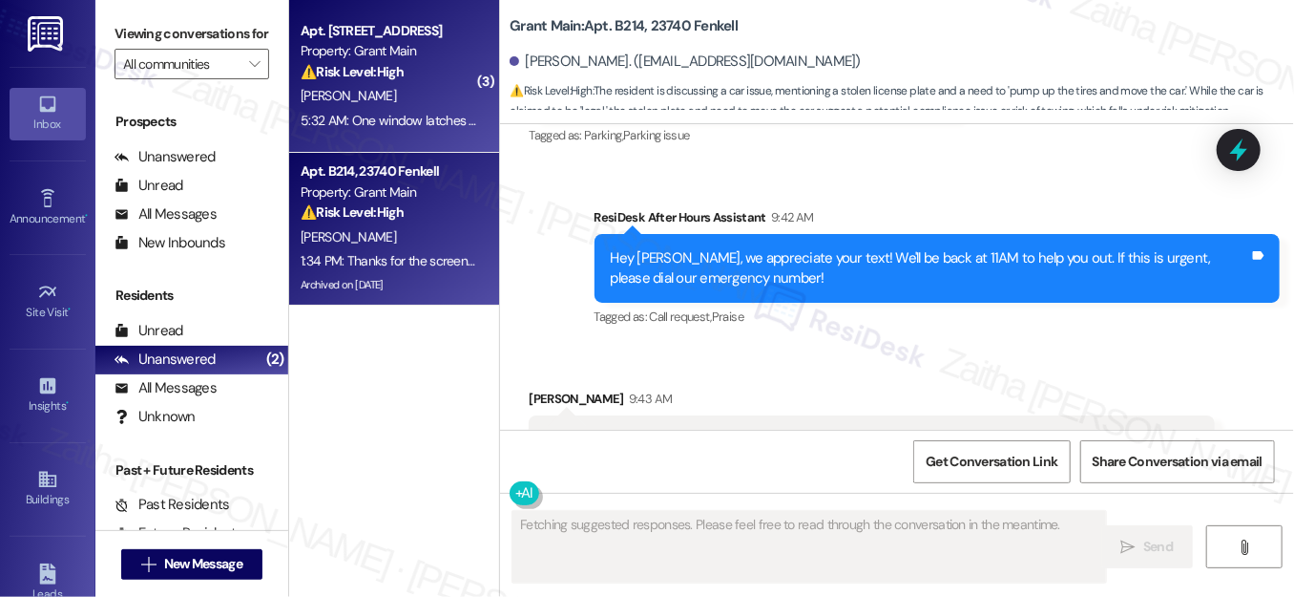
click at [411, 104] on div "[PERSON_NAME]" at bounding box center [389, 96] width 180 height 24
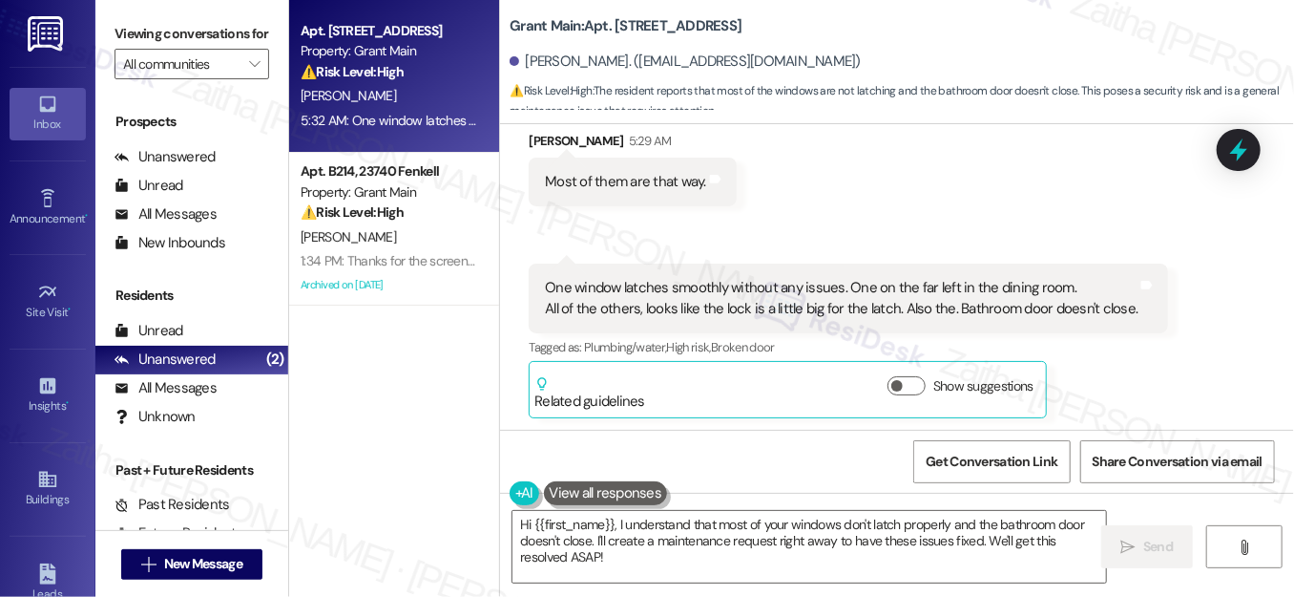
scroll to position [2869, 0]
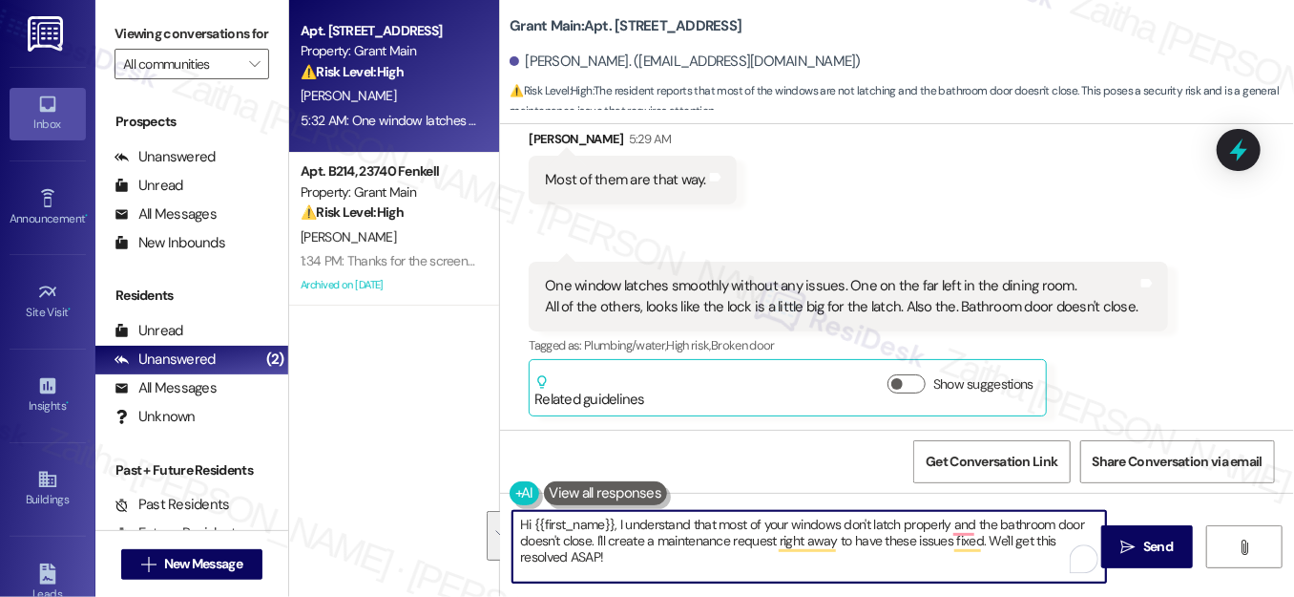
drag, startPoint x: 613, startPoint y: 520, endPoint x: 769, endPoint y: 555, distance: 160.3
click at [768, 555] on textarea "Hi {{first_name}}, I understand that most of your windows don't latch properly …" at bounding box center [810, 547] width 594 height 72
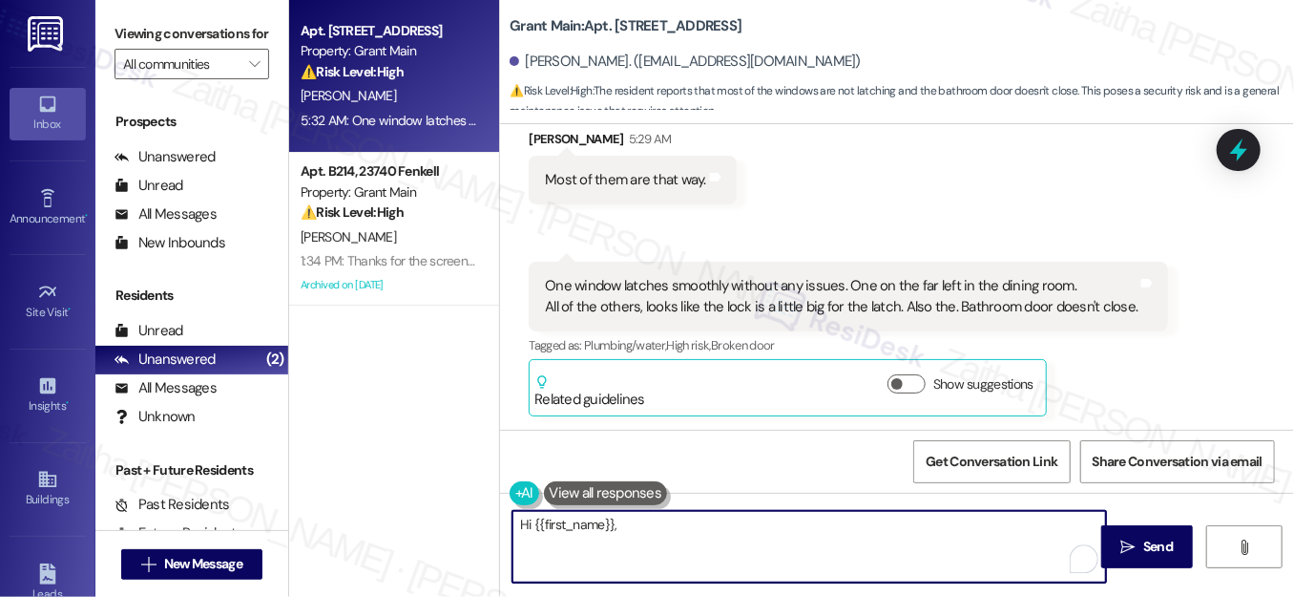
click at [515, 535] on textarea "Hi {{first_name}}," at bounding box center [810, 547] width 594 height 72
click at [522, 519] on textarea "Hi {{first_name}}," at bounding box center [810, 547] width 594 height 72
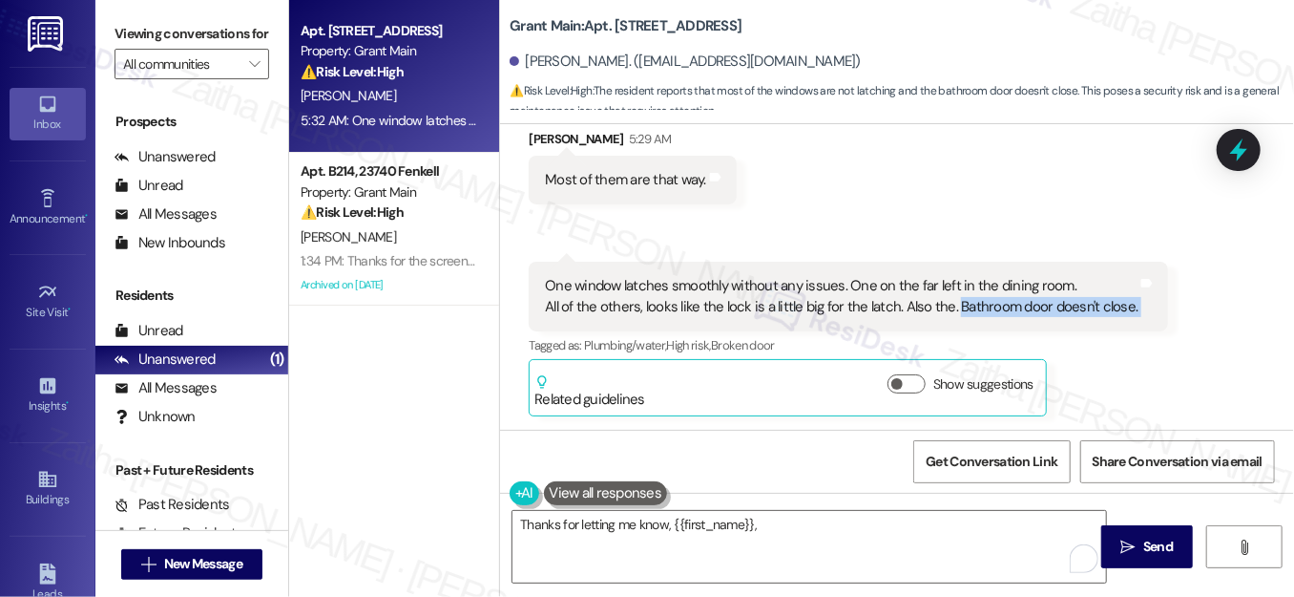
drag, startPoint x: 951, startPoint y: 302, endPoint x: 1172, endPoint y: 300, distance: 221.5
click at [1172, 300] on div "Received via SMS Joselyn Ellington 5:29 AM Most of them are that way. Tags and …" at bounding box center [897, 258] width 794 height 345
copy div "Bathroom door doesn't close. Tags and notes"
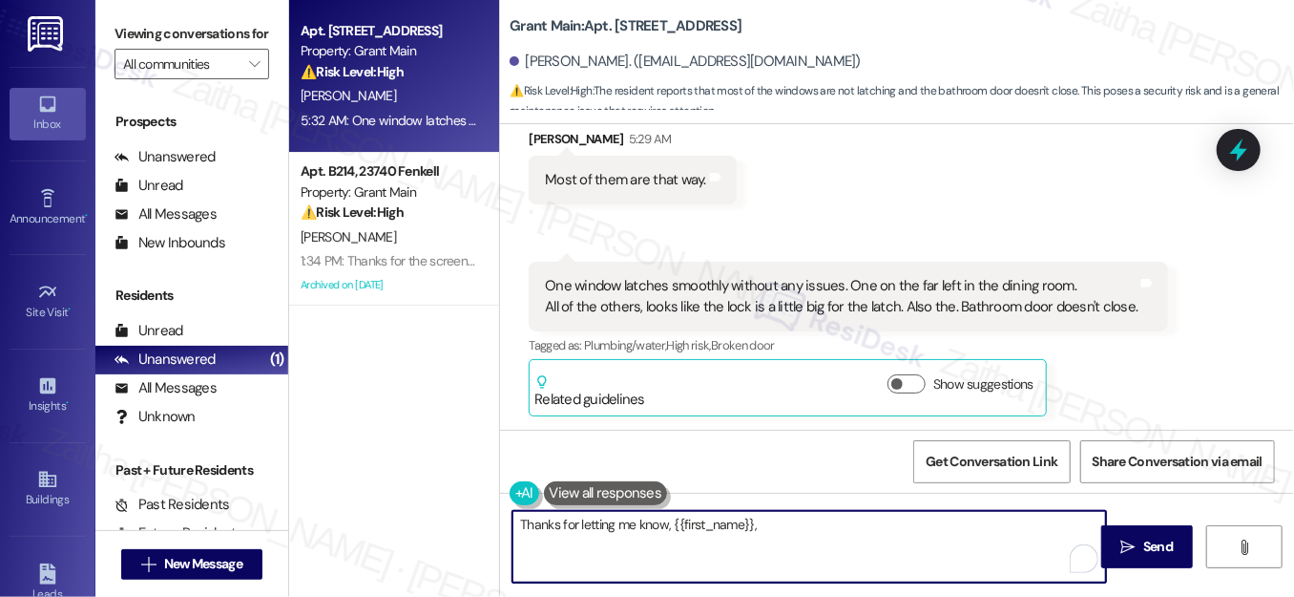
click at [807, 530] on textarea "Thanks for letting me know, {{first_name}}," at bounding box center [810, 547] width 594 height 72
click at [1089, 520] on textarea "Thanks for letting me know, {{first_name}}! I've noted that we have your permis…" at bounding box center [810, 547] width 594 height 72
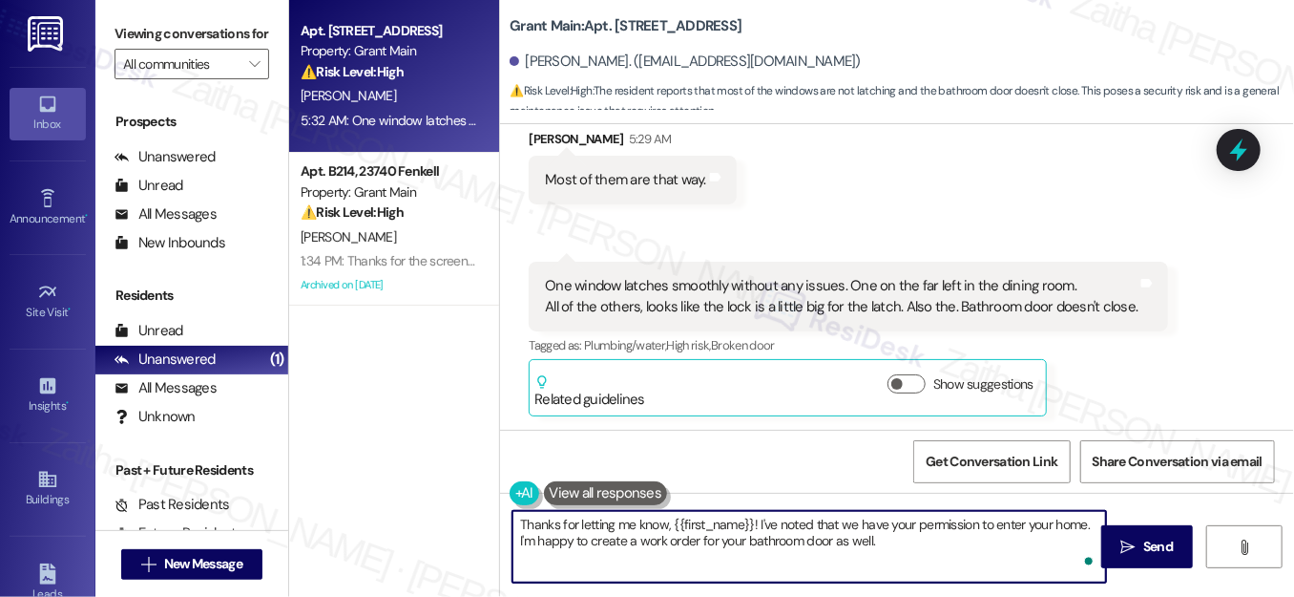
drag, startPoint x: 878, startPoint y: 527, endPoint x: 884, endPoint y: 540, distance: 14.5
click at [878, 529] on textarea "Thanks for letting me know, {{first_name}}! I've noted that we have your permis…" at bounding box center [810, 547] width 594 height 72
click at [884, 544] on textarea "Thanks for letting me know, {{first_name}}! I've noted that we have your permis…" at bounding box center [810, 547] width 594 height 72
click at [628, 554] on textarea "Thanks for letting me know, {{first_name}}! I've noted that we have your permis…" at bounding box center [810, 547] width 594 height 72
paste textarea "When you say it doesn’t close, is it because it doesn’t latch, it’s misaligned,…"
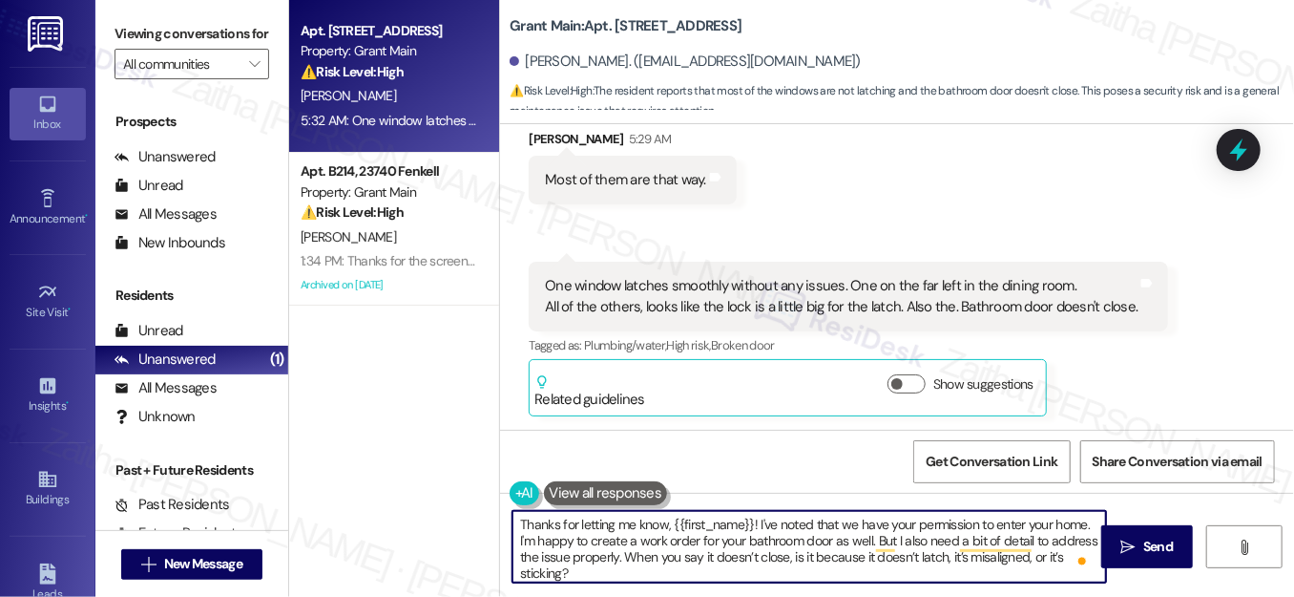
type textarea "Thanks for letting me know, {{first_name}}! I've noted that we have your permis…"
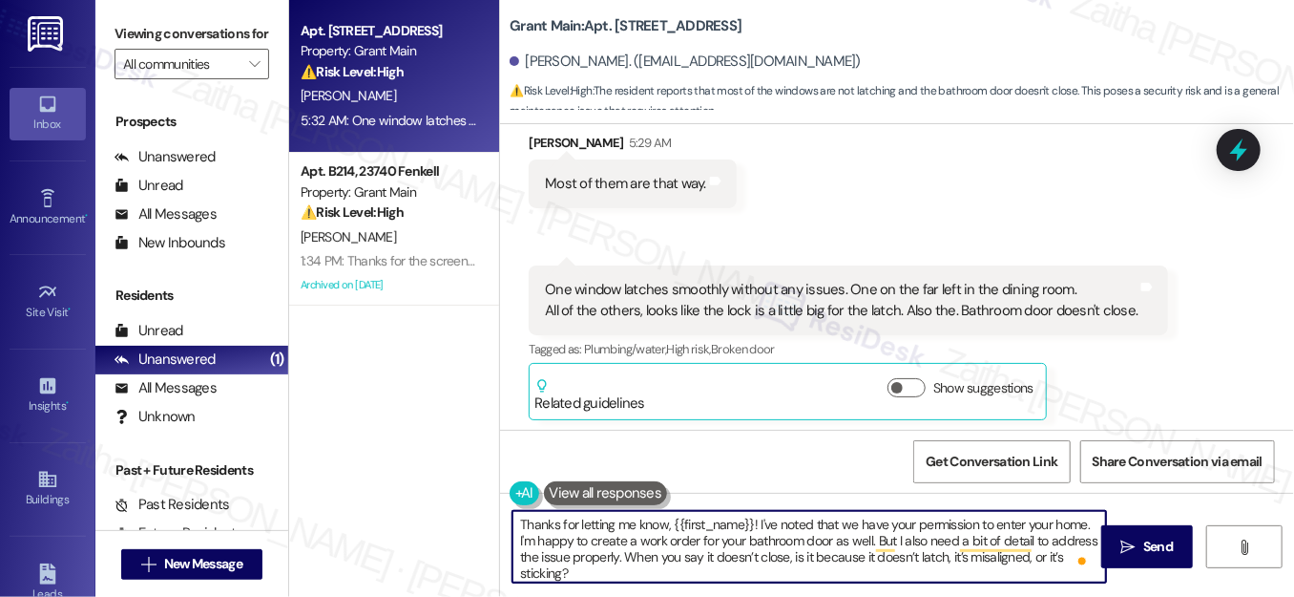
scroll to position [2869, 0]
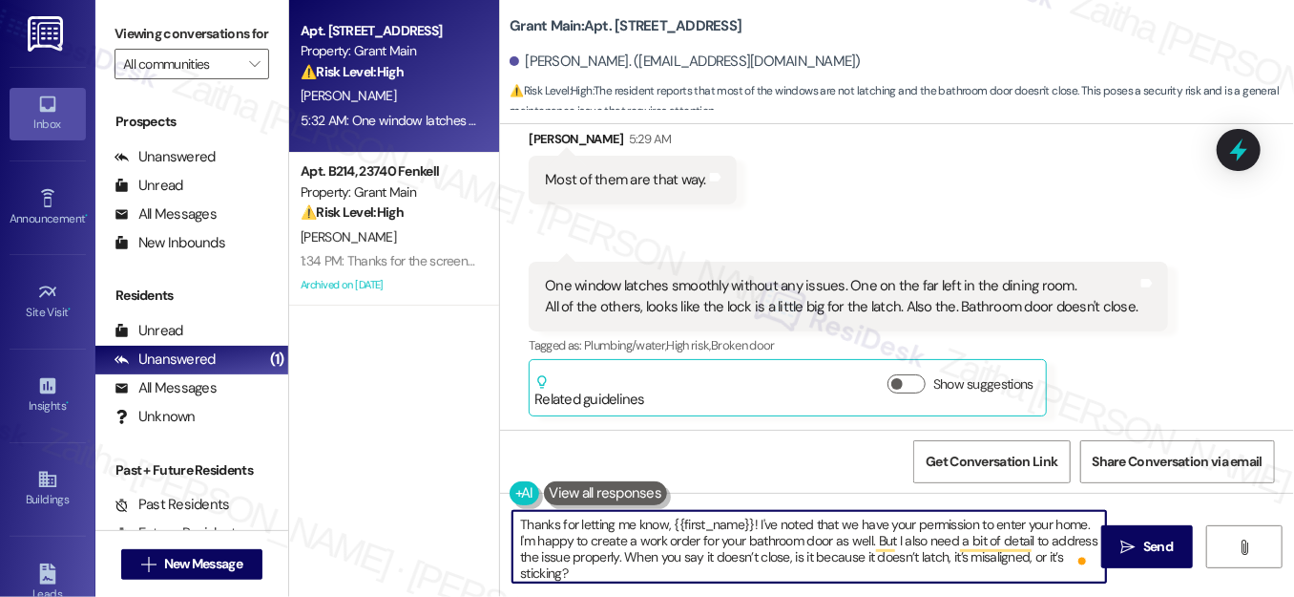
click at [585, 571] on textarea "Thanks for letting me know, {{first_name}}! I've noted that we have your permis…" at bounding box center [810, 547] width 594 height 72
paste textarea "Is this the main bathroom or a guest/secondary bathroom?"
type textarea "Thanks for letting me know, {{first_name}}! I've noted that we have your permis…"
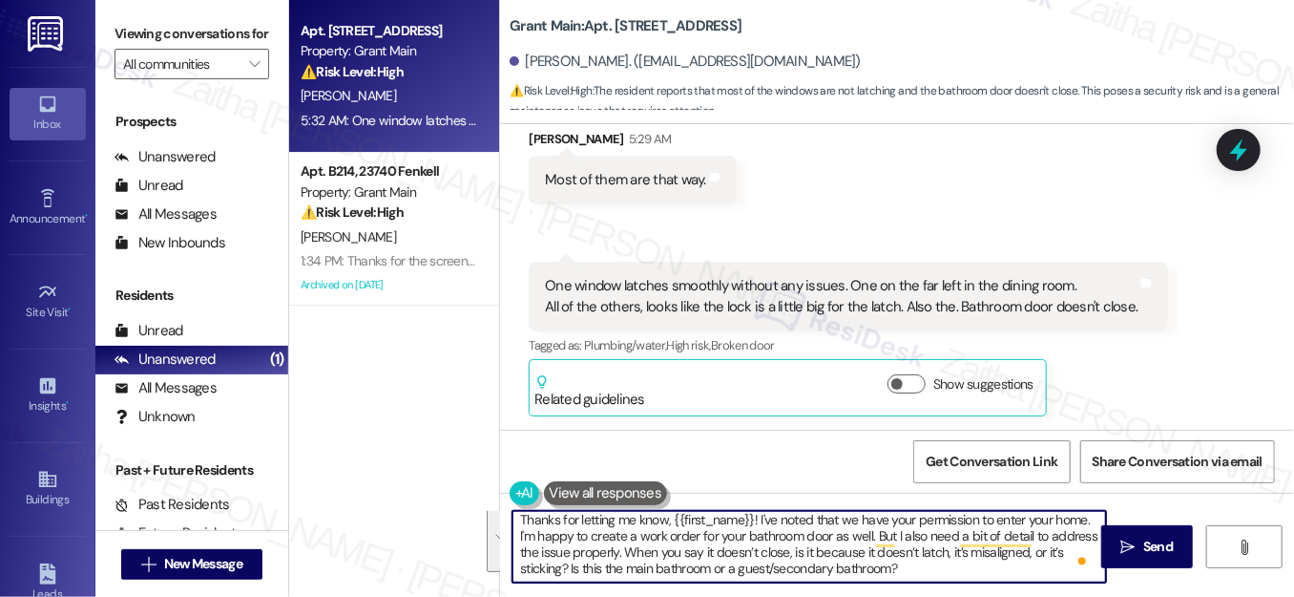
drag, startPoint x: 512, startPoint y: 519, endPoint x: 911, endPoint y: 569, distance: 402.1
click at [911, 569] on textarea "Thanks for letting me know, {{first_name}}! I've noted that we have your permis…" at bounding box center [810, 547] width 594 height 72
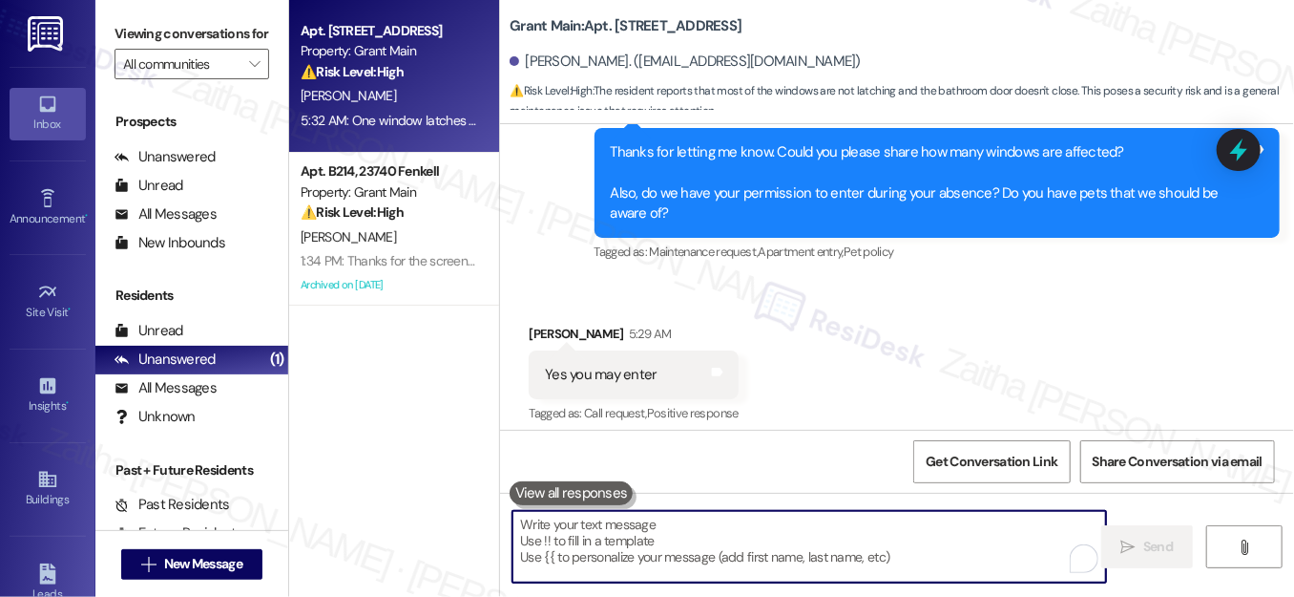
scroll to position [2349, 0]
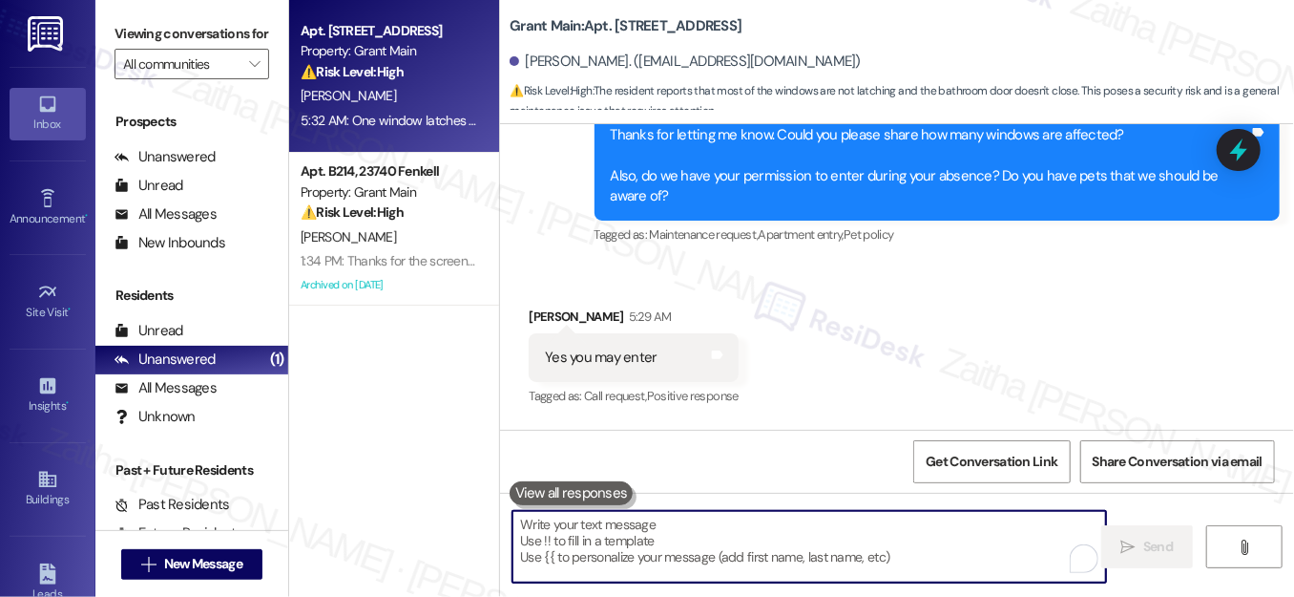
click at [669, 532] on textarea "To enrich screen reader interactions, please activate Accessibility in Grammarl…" at bounding box center [810, 547] width 594 height 72
paste textarea "Thanks for letting me know, {{first_name}}! I’ve noted that we have your permis…"
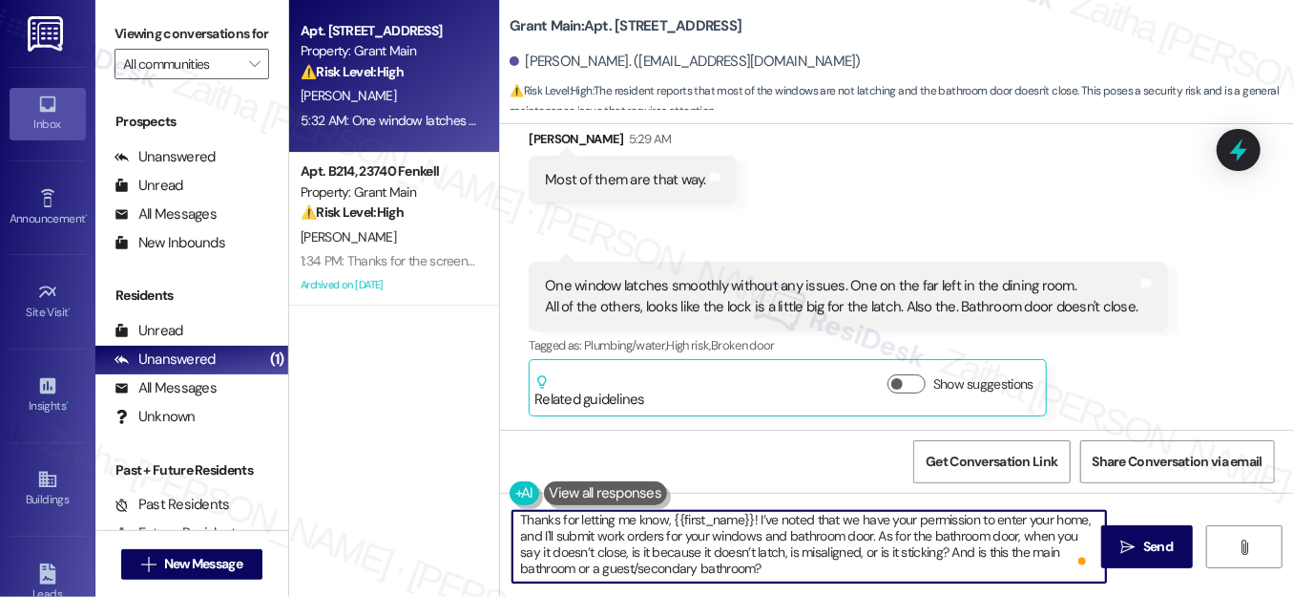
scroll to position [5, 0]
type textarea "Thanks for letting me know, {{first_name}}! I’ve noted that we have your permis…"
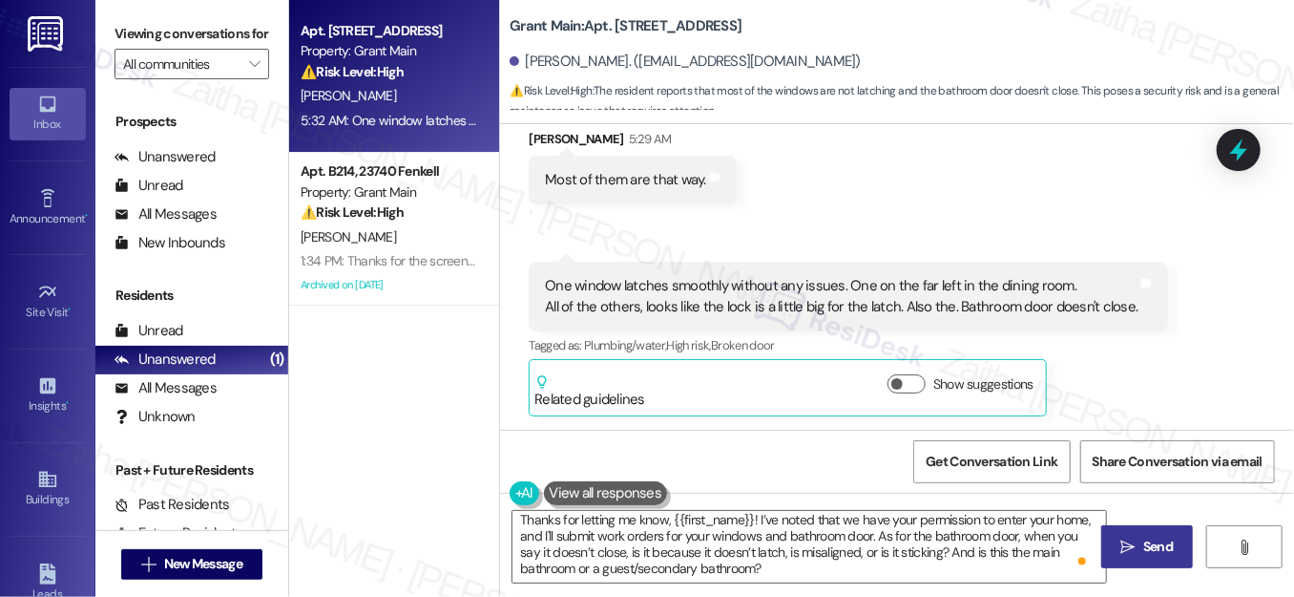
click at [1155, 538] on span "Send" at bounding box center [1159, 546] width 30 height 20
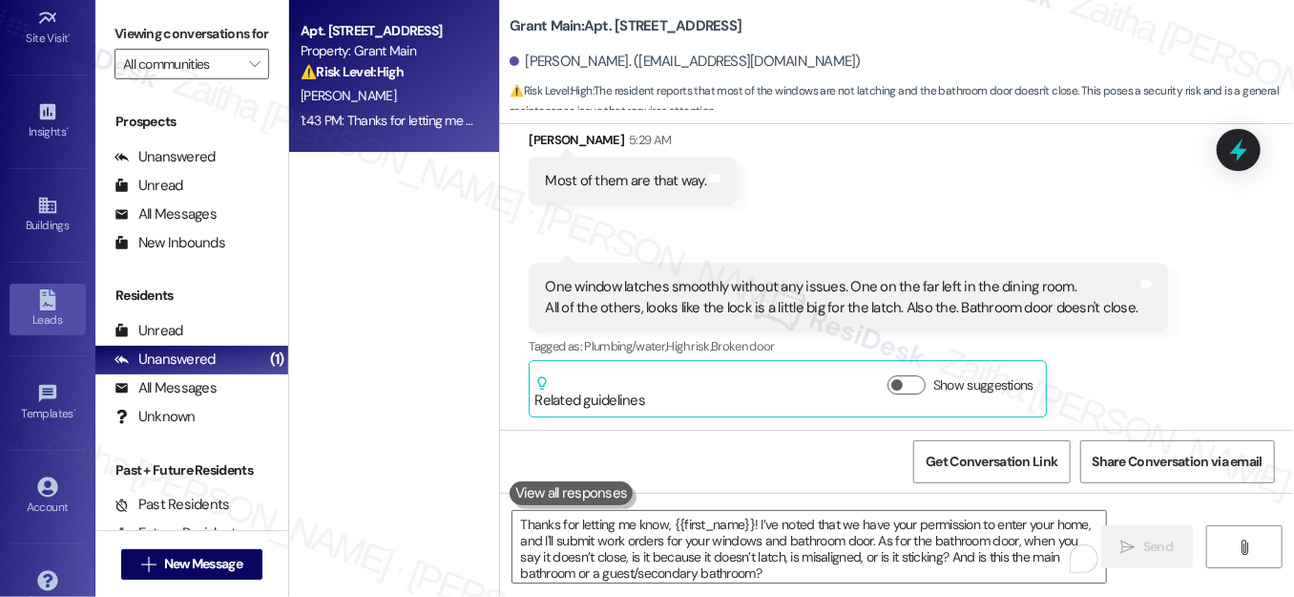
scroll to position [307, 0]
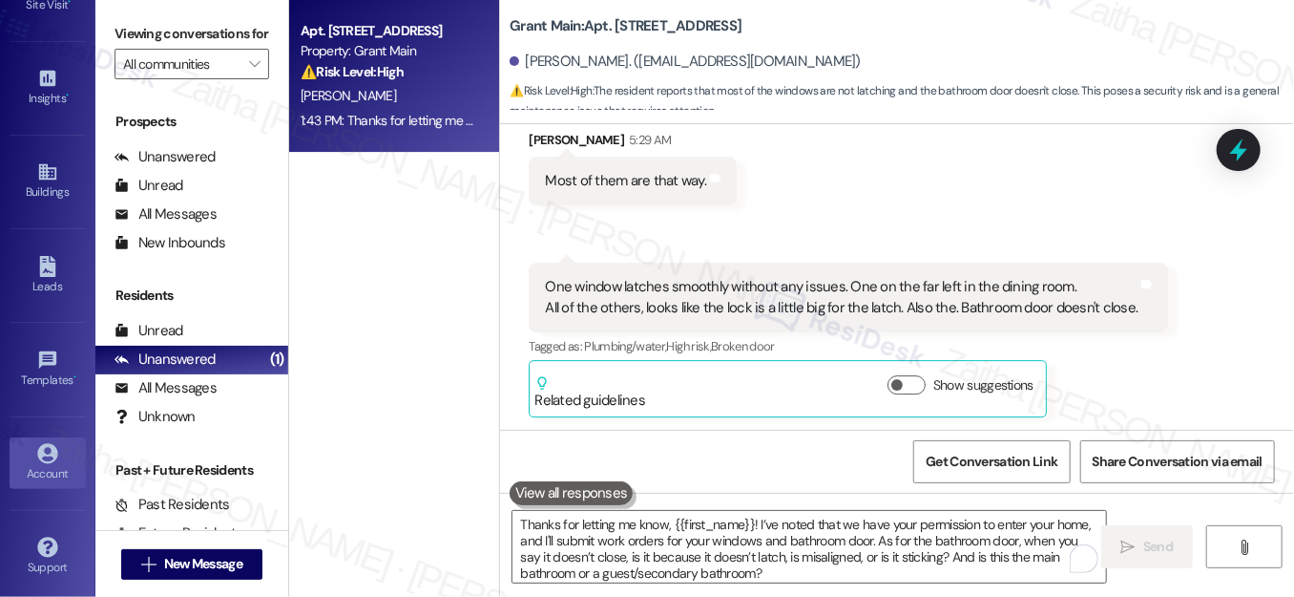
click at [38, 464] on div "Account" at bounding box center [47, 473] width 95 height 19
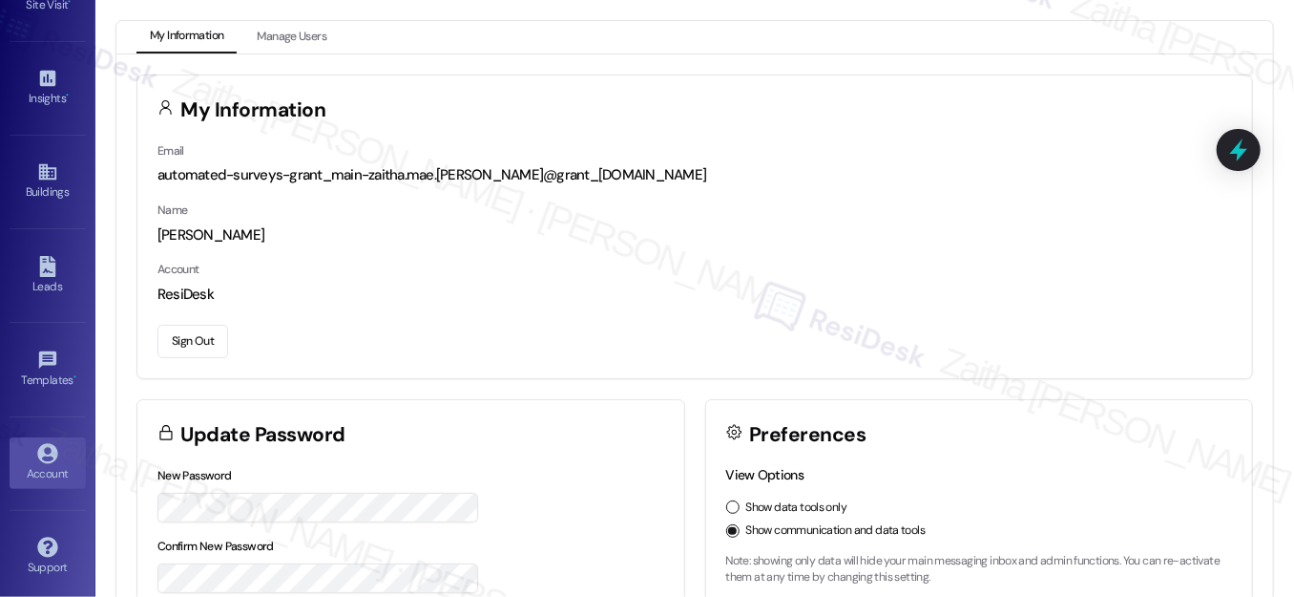
click at [200, 338] on button "Sign Out" at bounding box center [193, 341] width 71 height 33
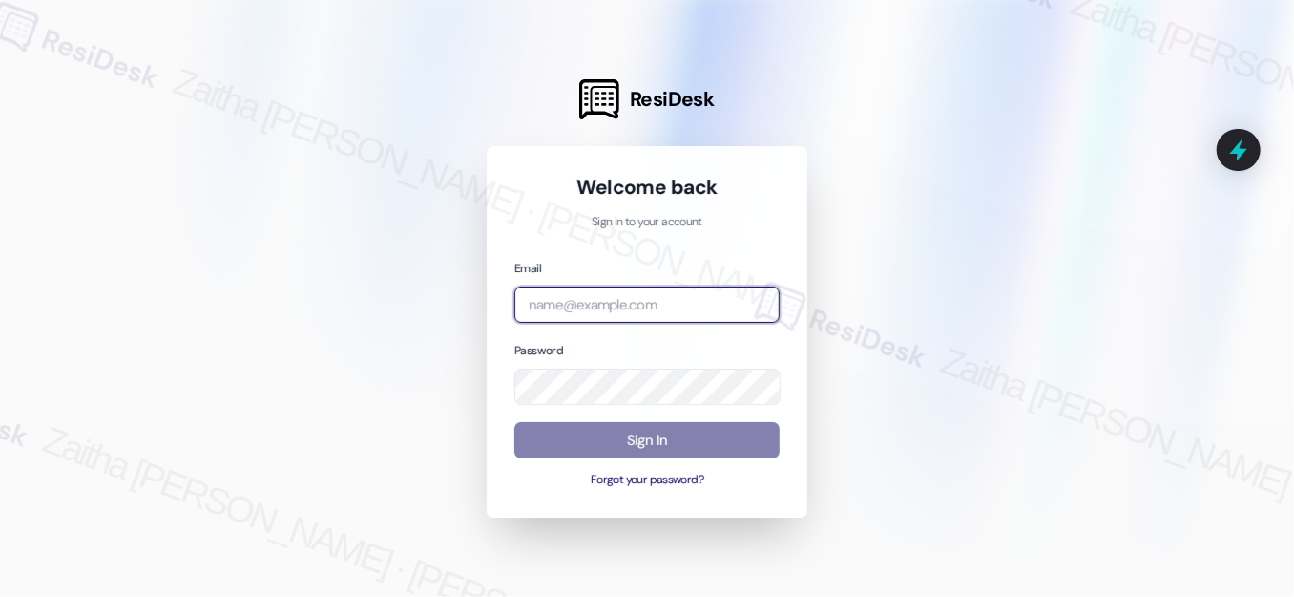
click at [620, 298] on input "email" at bounding box center [647, 304] width 265 height 37
type input "[EMAIL_ADDRESS][PERSON_NAME][DOMAIN_NAME]"
